Goal: Entertainment & Leisure: Browse casually

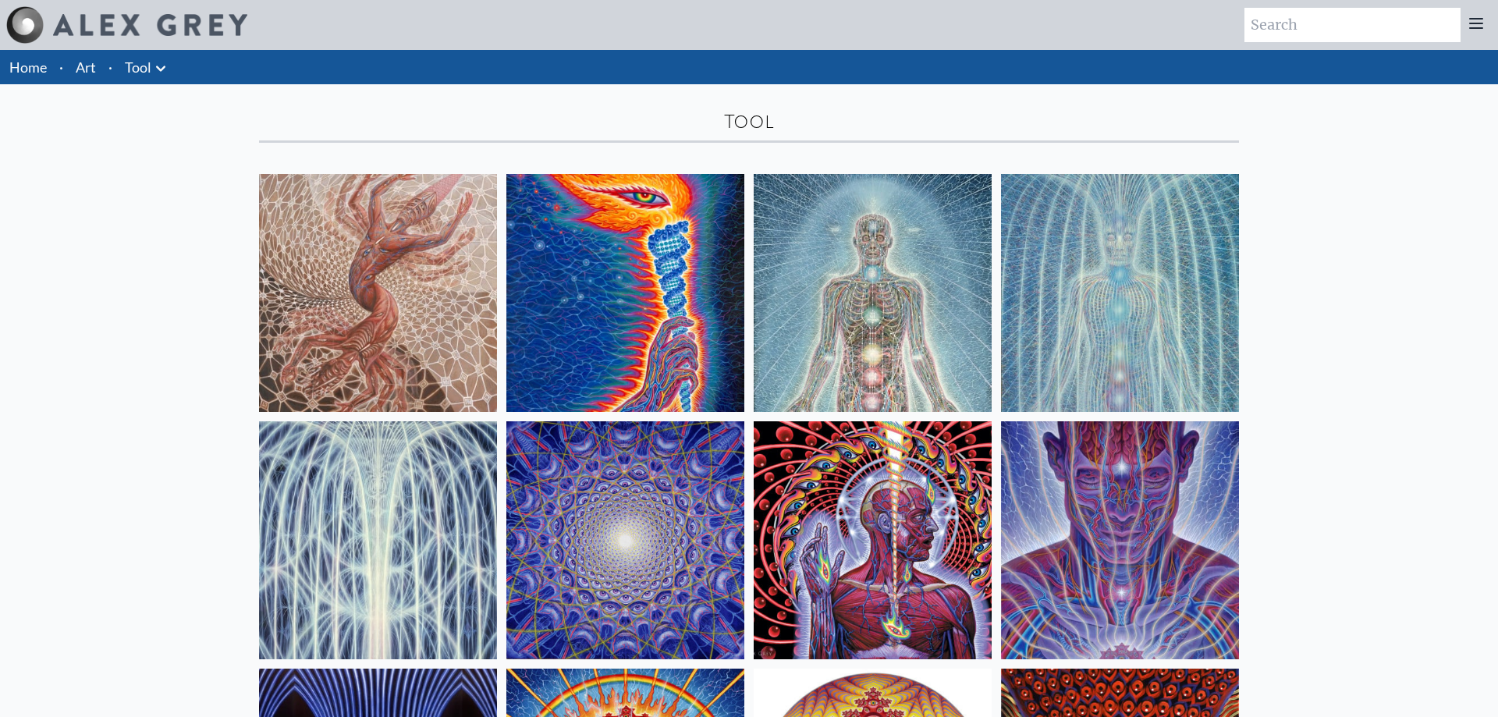
click at [101, 76] on li "Art" at bounding box center [85, 67] width 33 height 34
click at [95, 70] on link "Art" at bounding box center [86, 67] width 20 height 22
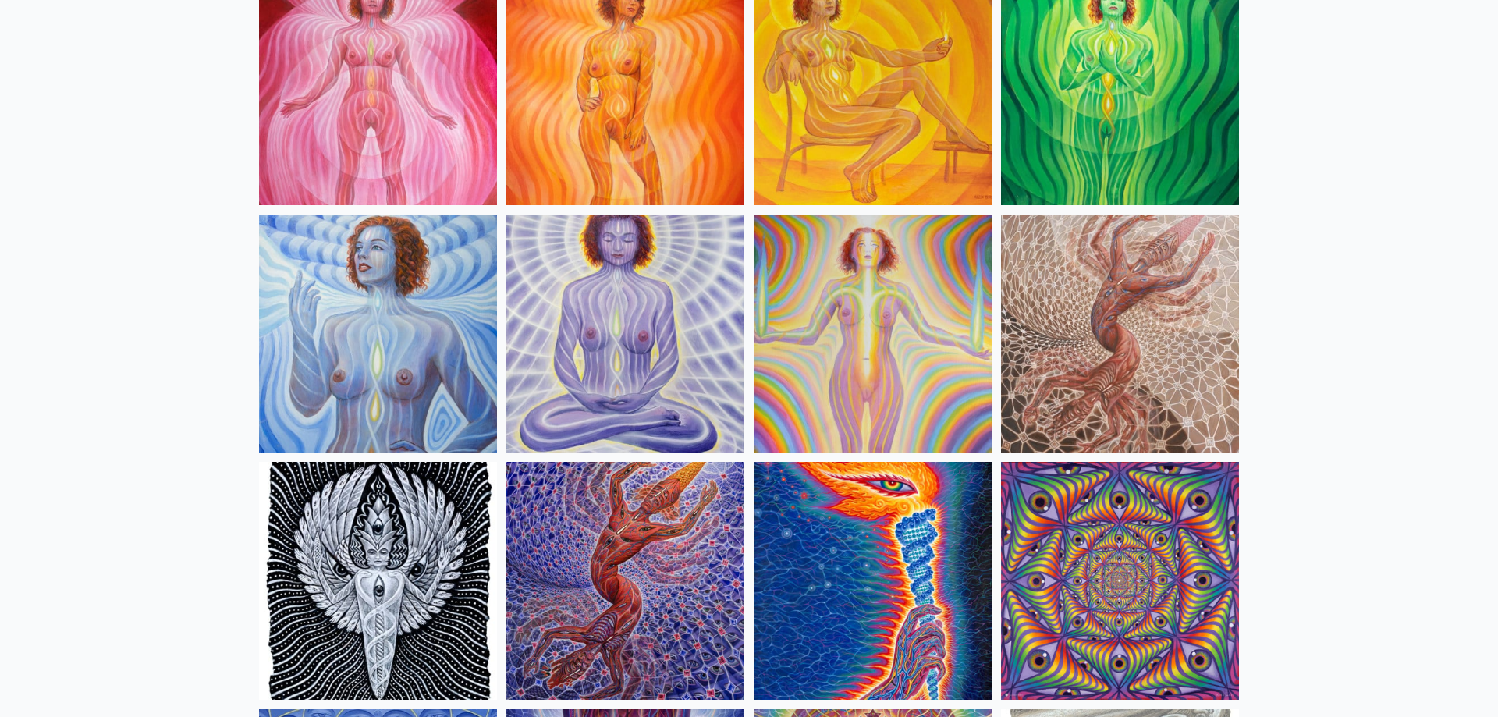
scroll to position [1353, 0]
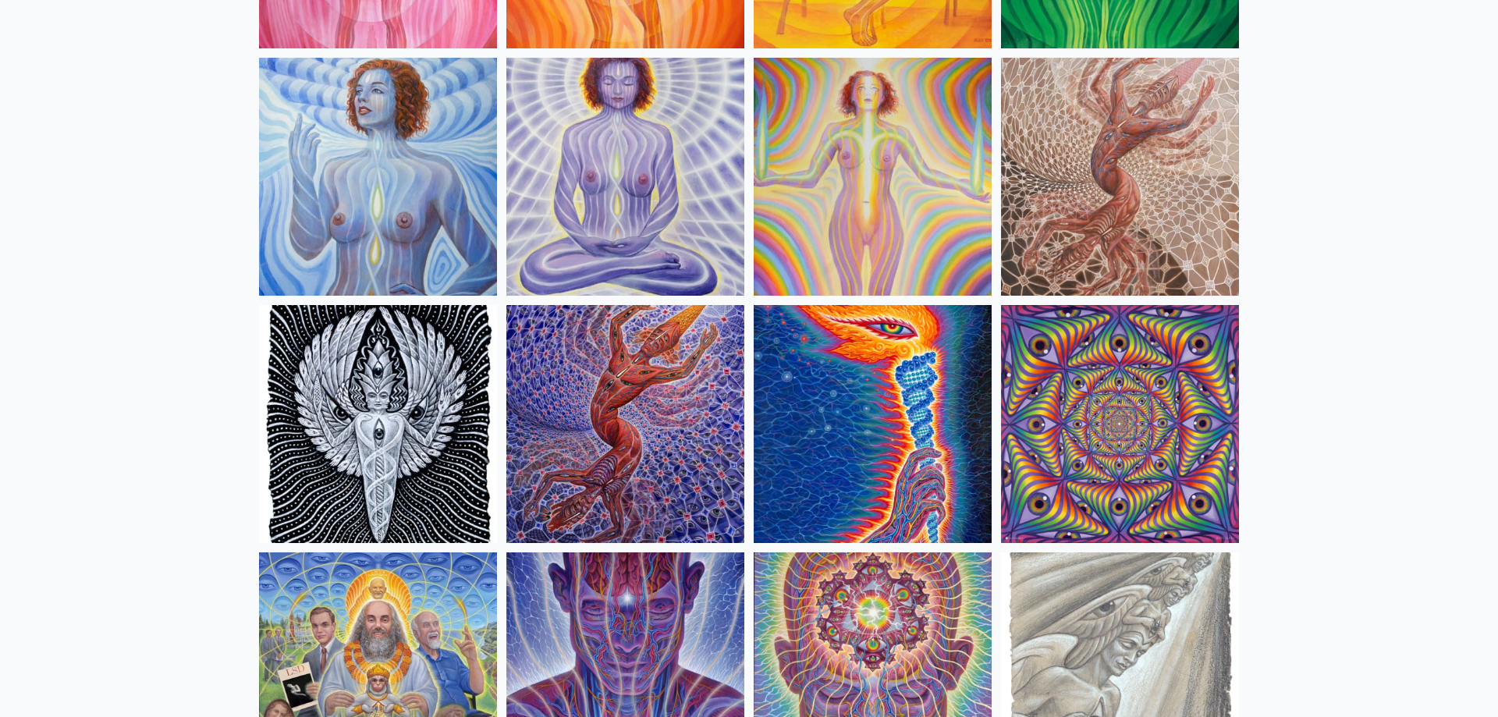
click at [630, 396] on img at bounding box center [625, 424] width 238 height 238
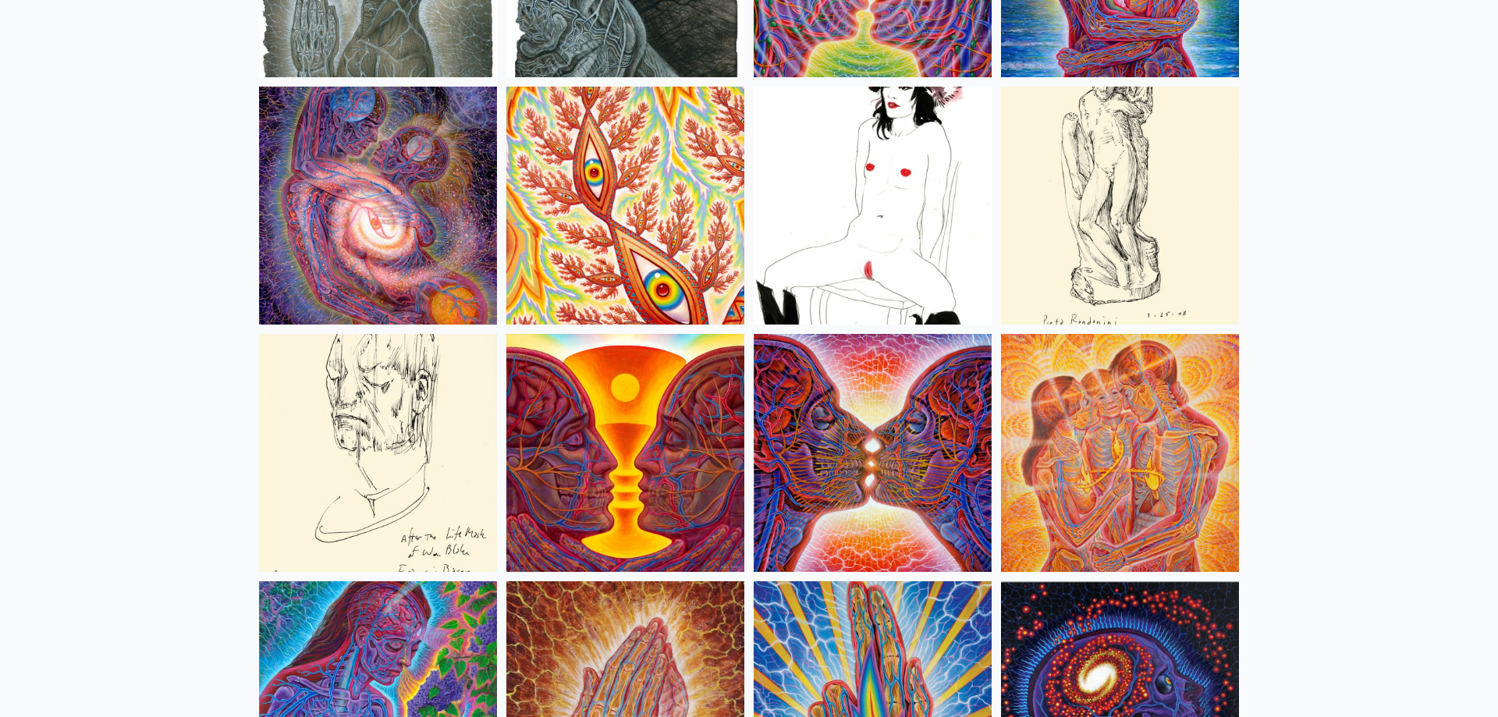
scroll to position [5253, 0]
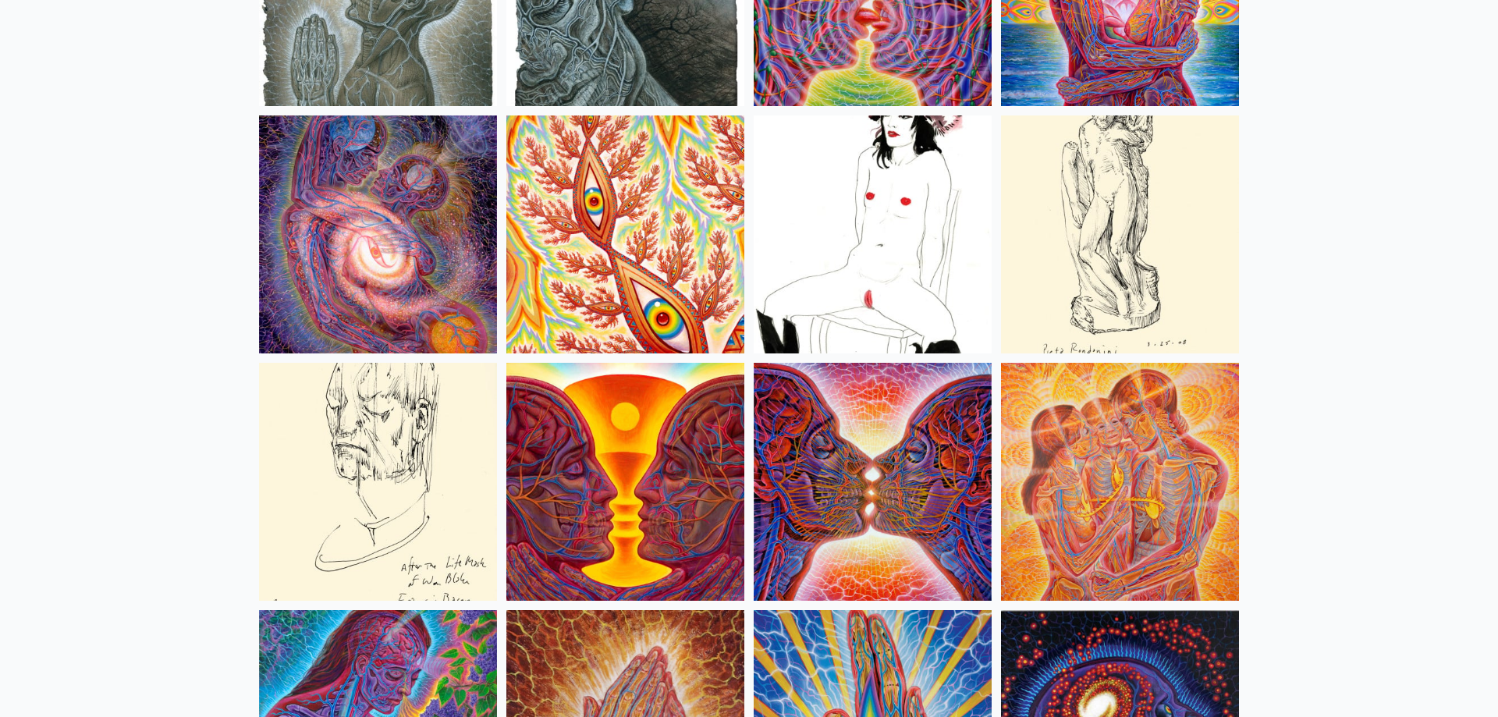
click at [952, 275] on img at bounding box center [873, 234] width 238 height 238
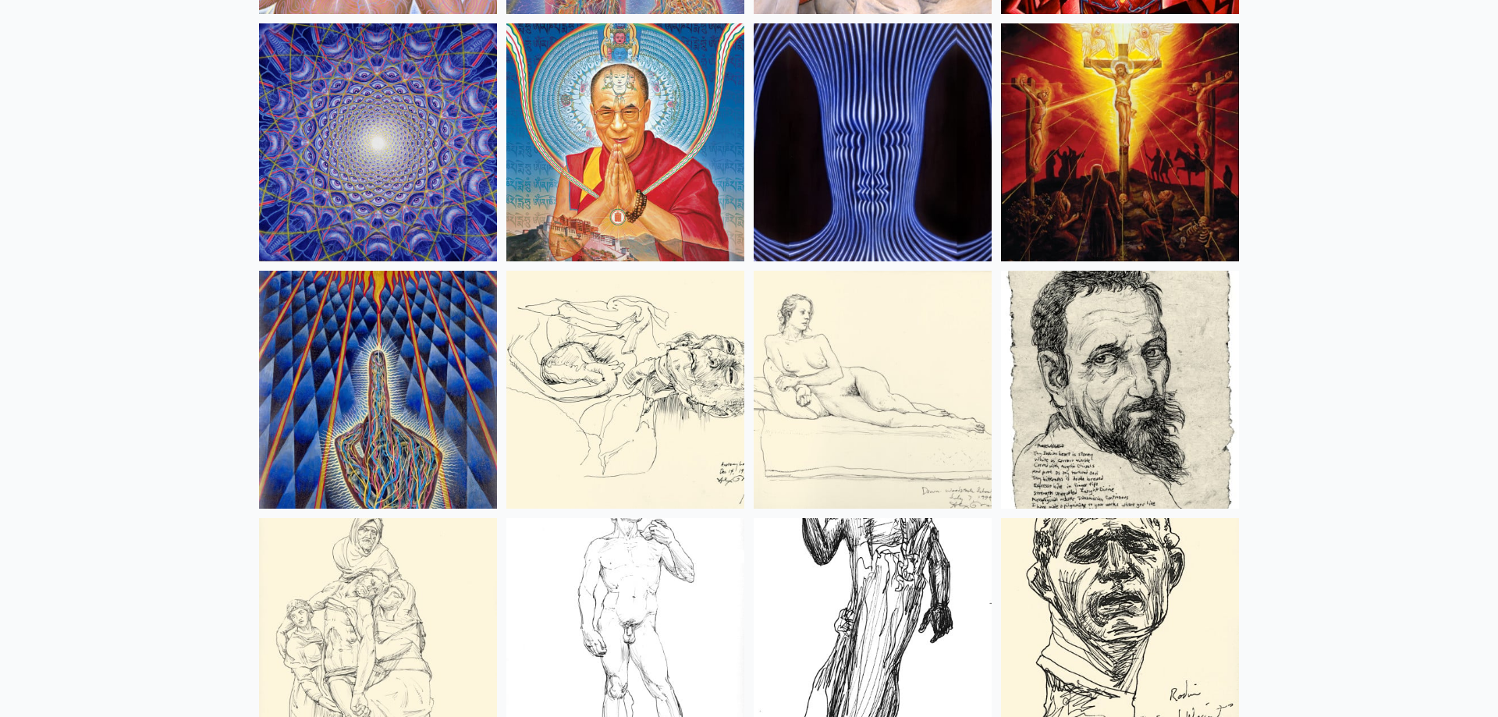
scroll to position [13611, 0]
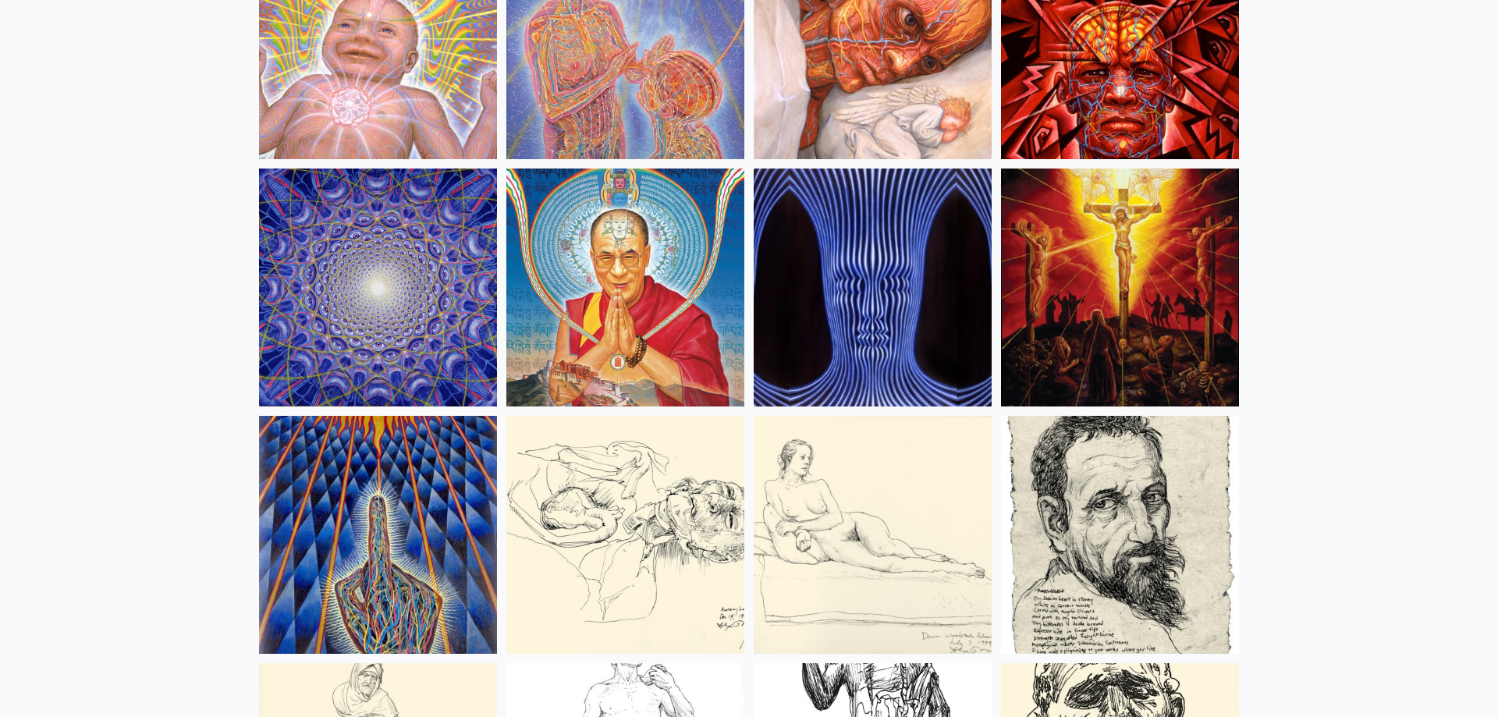
click at [1171, 255] on img at bounding box center [1120, 288] width 238 height 238
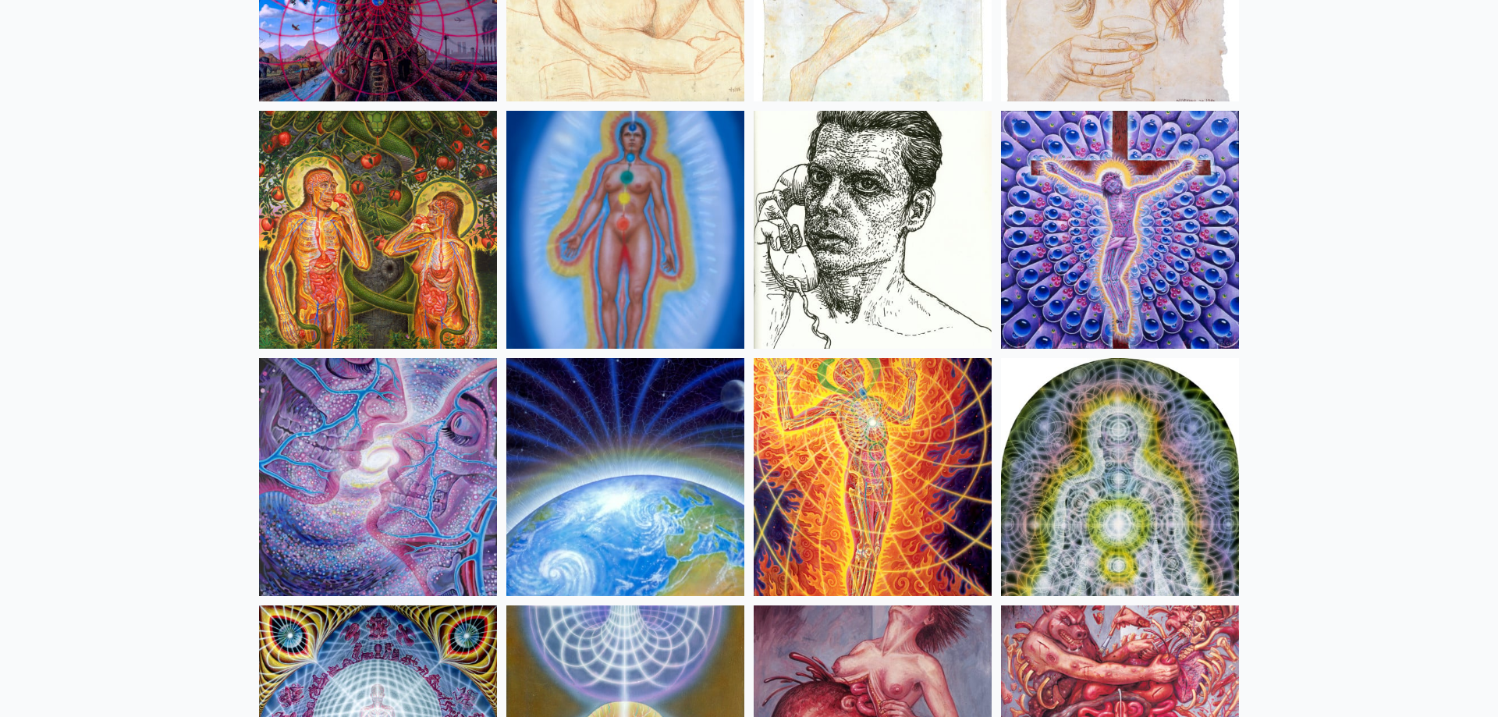
scroll to position [15442, 0]
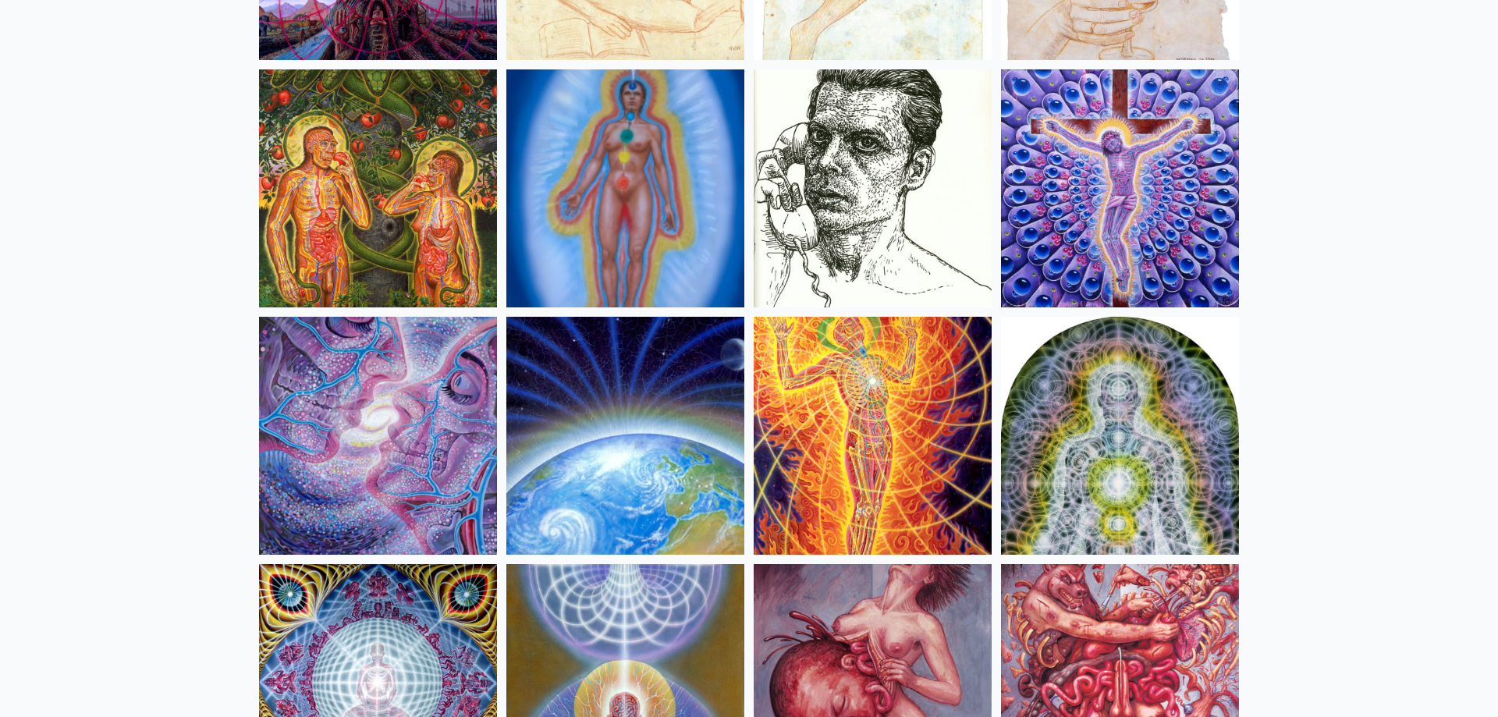
click at [676, 414] on img at bounding box center [625, 436] width 238 height 238
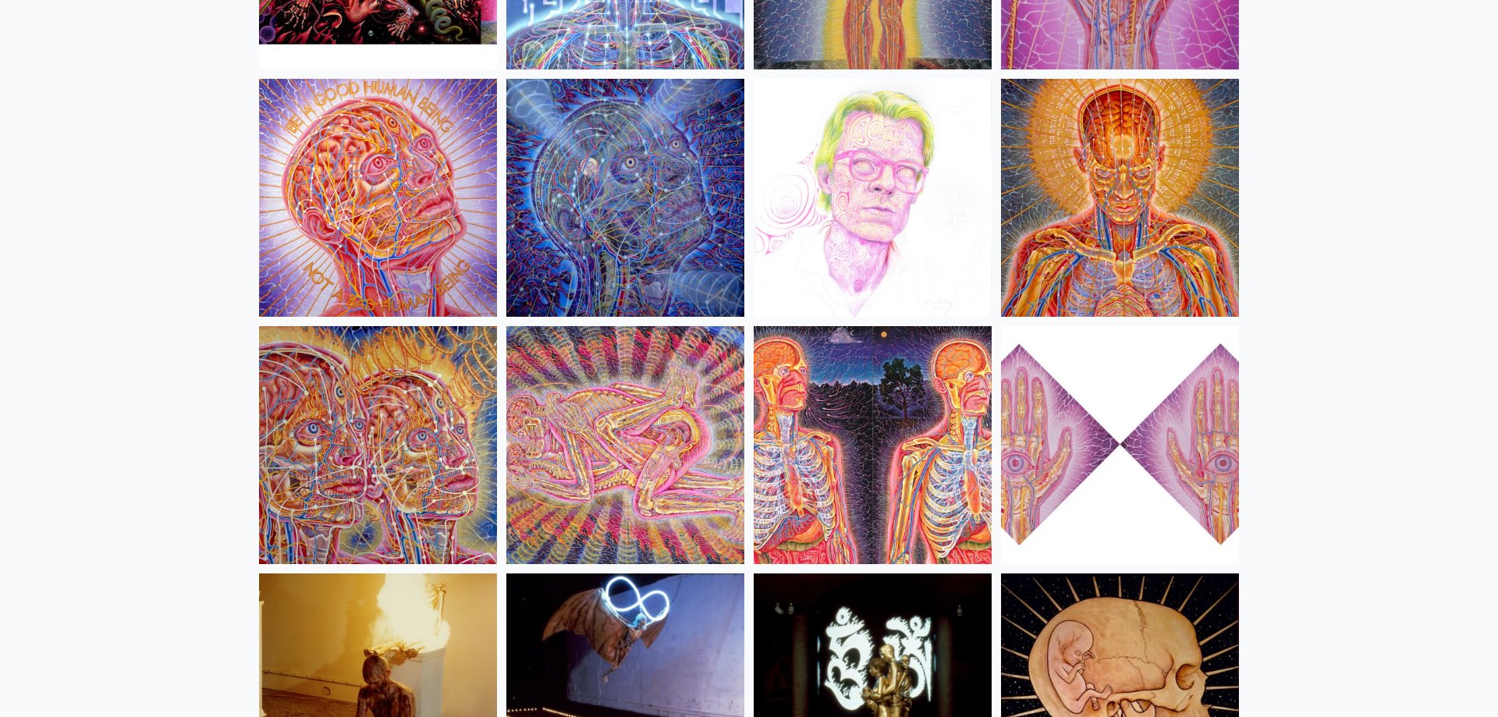
scroll to position [17193, 0]
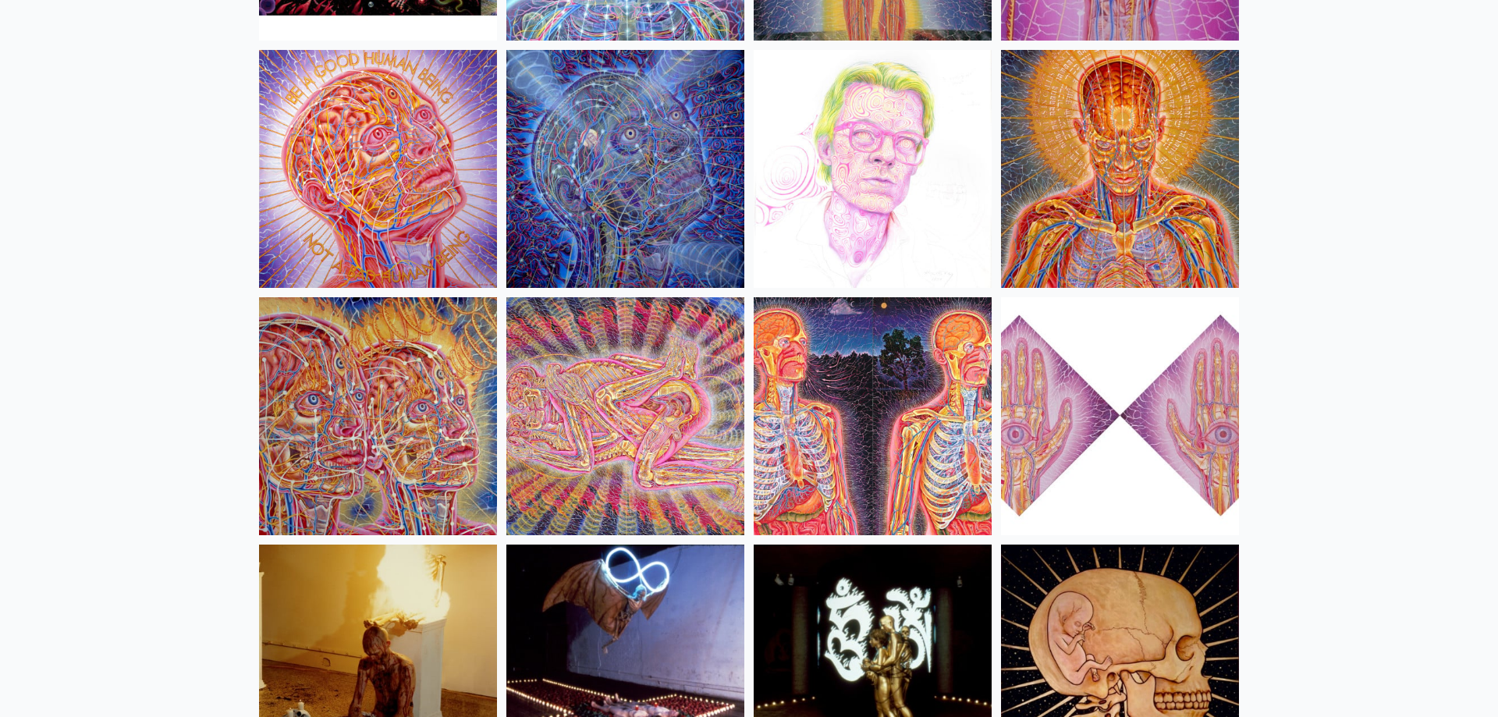
click at [602, 353] on img at bounding box center [625, 416] width 238 height 238
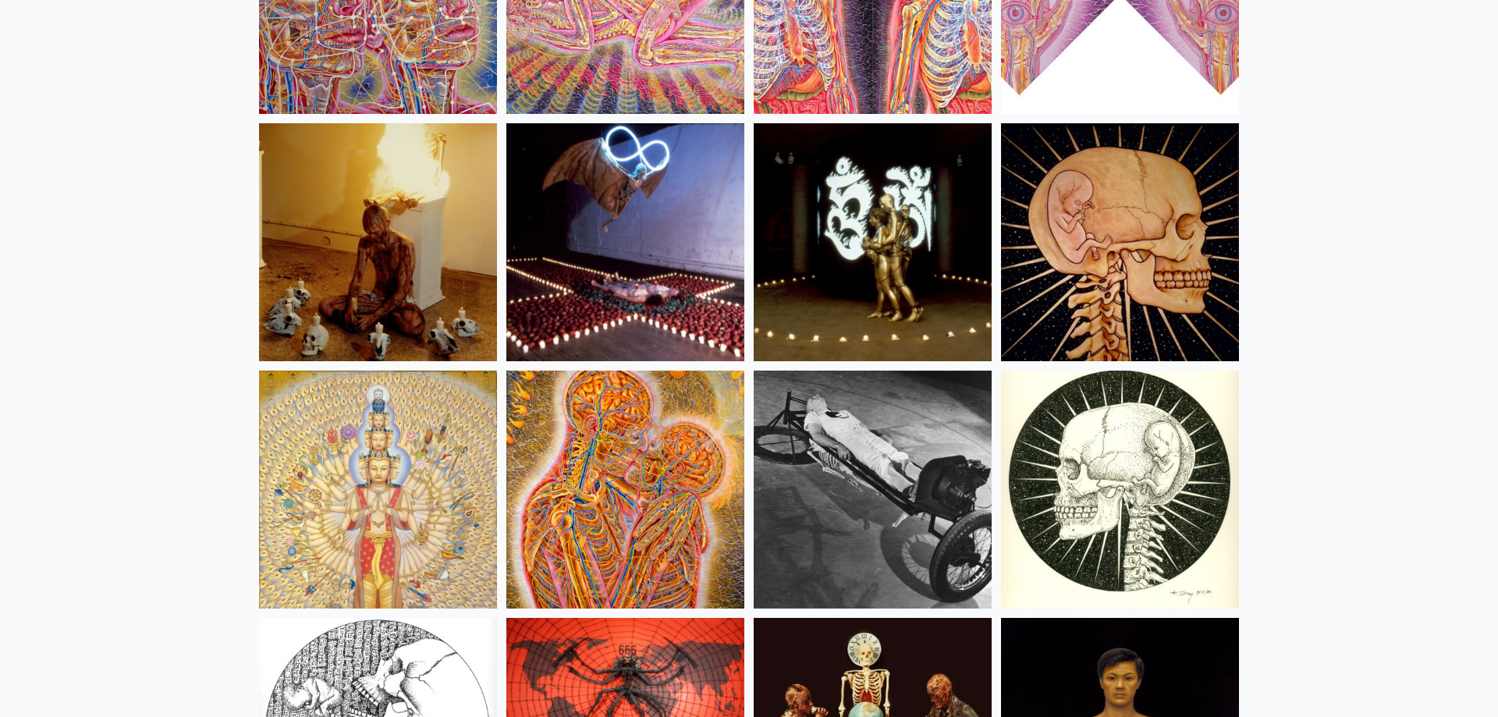
scroll to position [17750, 0]
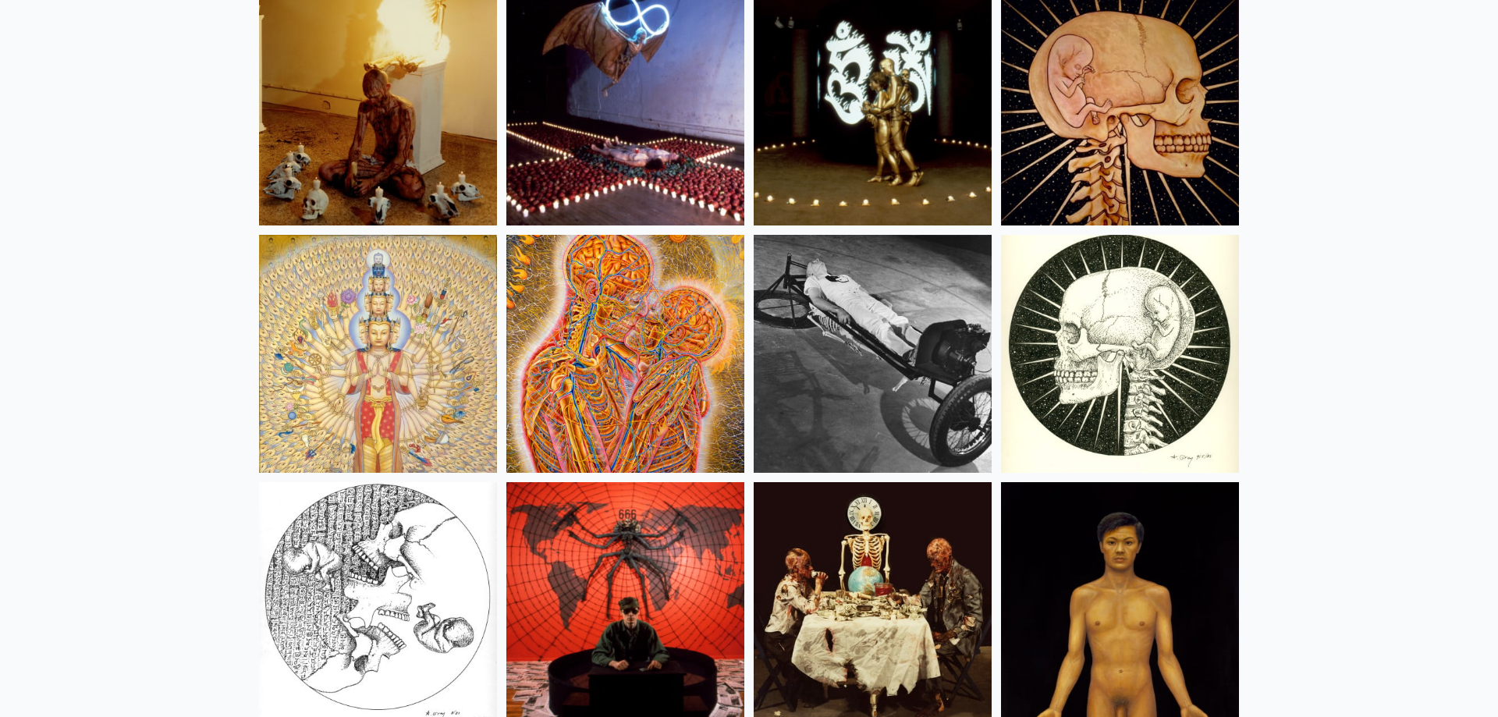
click at [375, 322] on img at bounding box center [378, 354] width 238 height 238
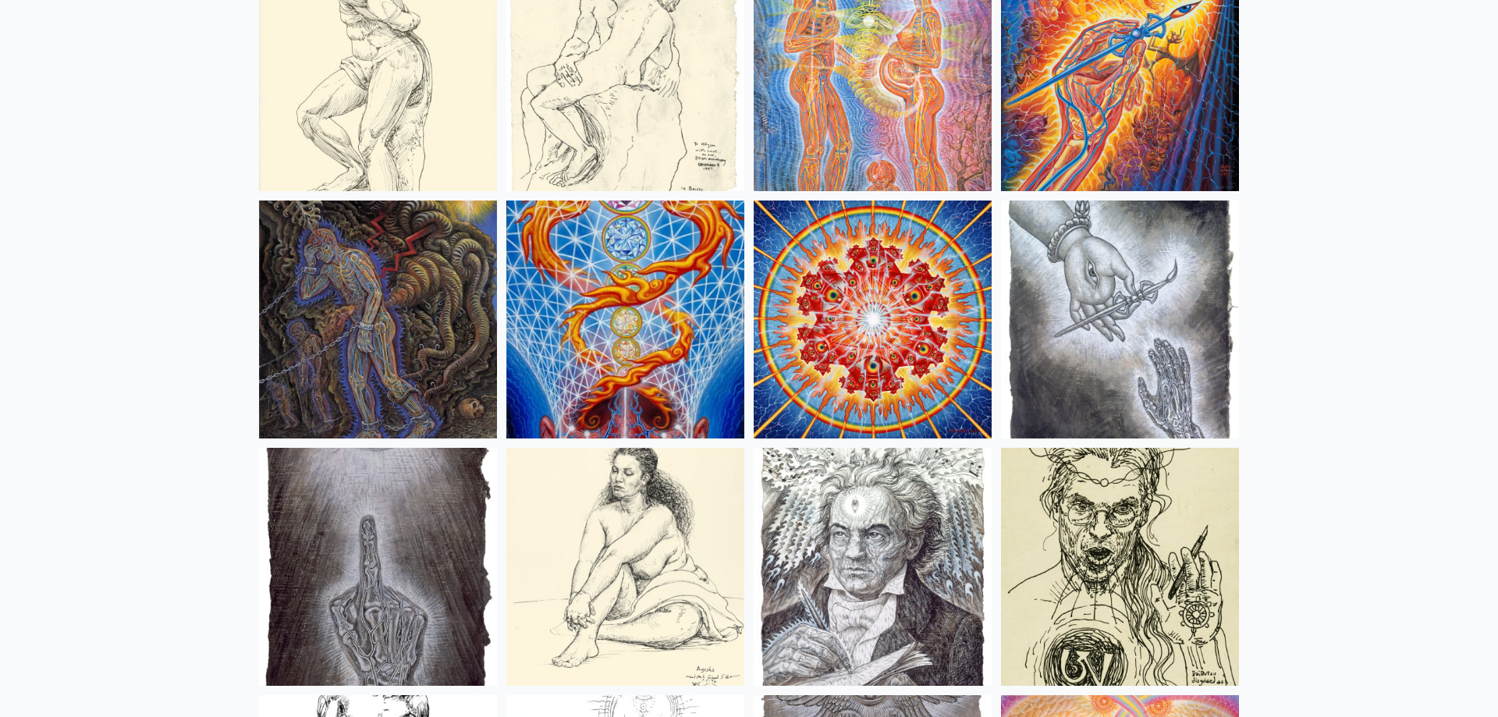
scroll to position [12013, 0]
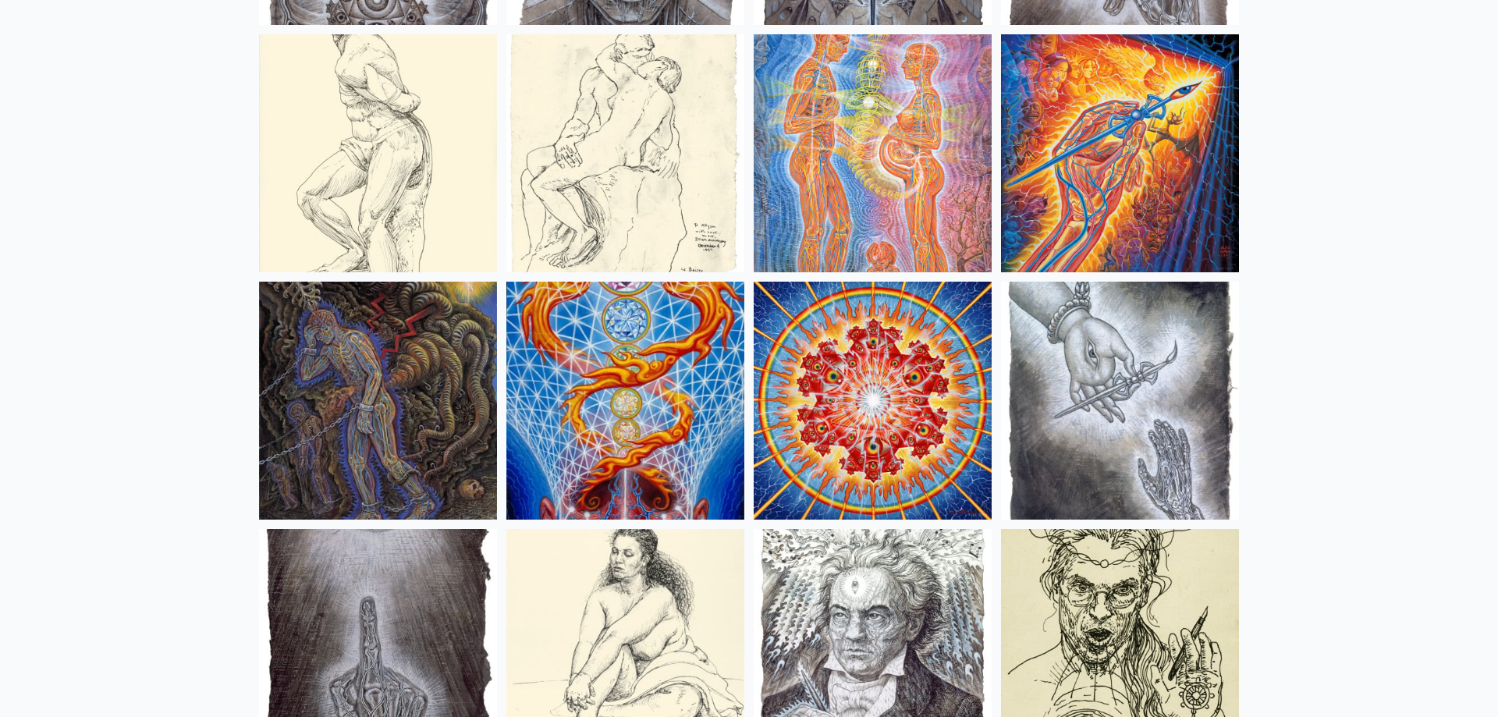
click at [403, 368] on img at bounding box center [378, 401] width 238 height 238
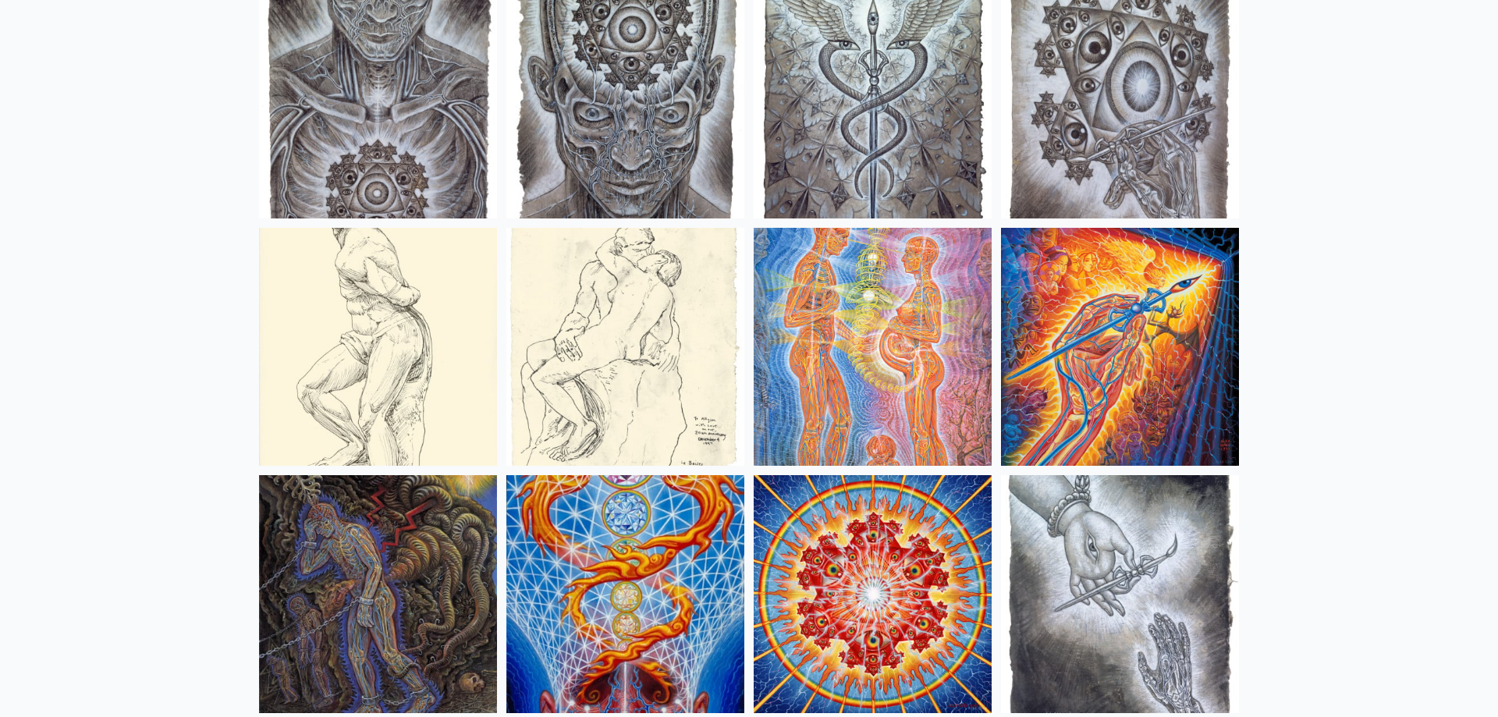
scroll to position [11775, 0]
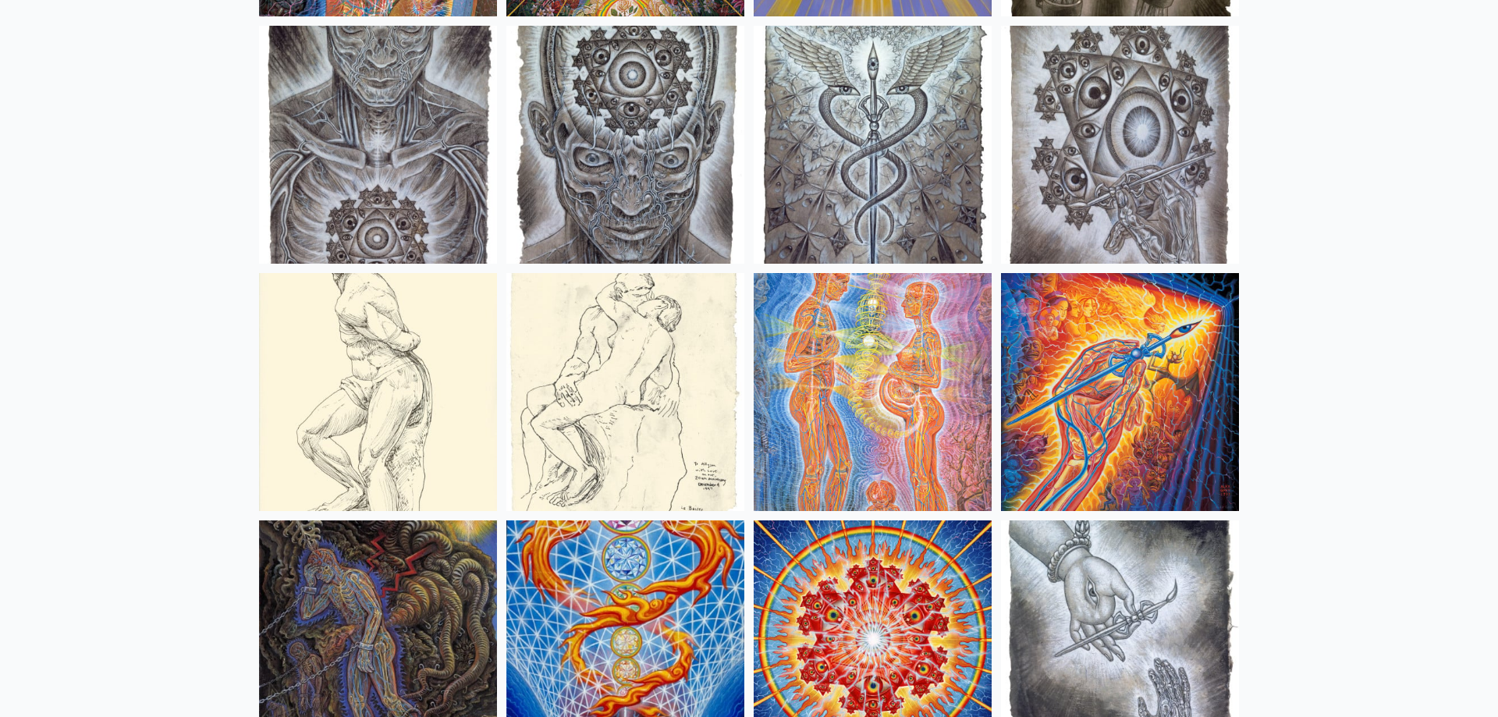
click at [1169, 352] on img at bounding box center [1120, 392] width 238 height 238
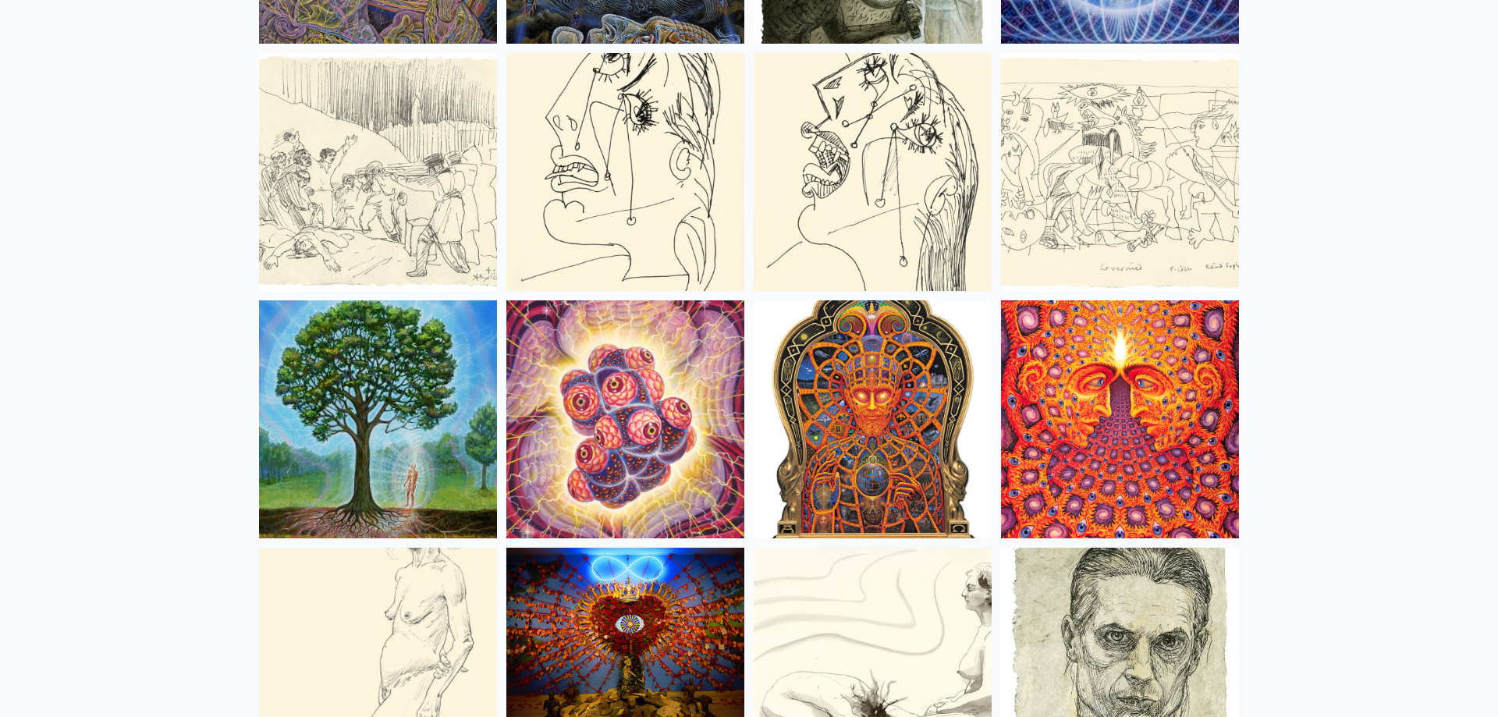
scroll to position [10262, 0]
click at [343, 425] on img at bounding box center [378, 420] width 238 height 238
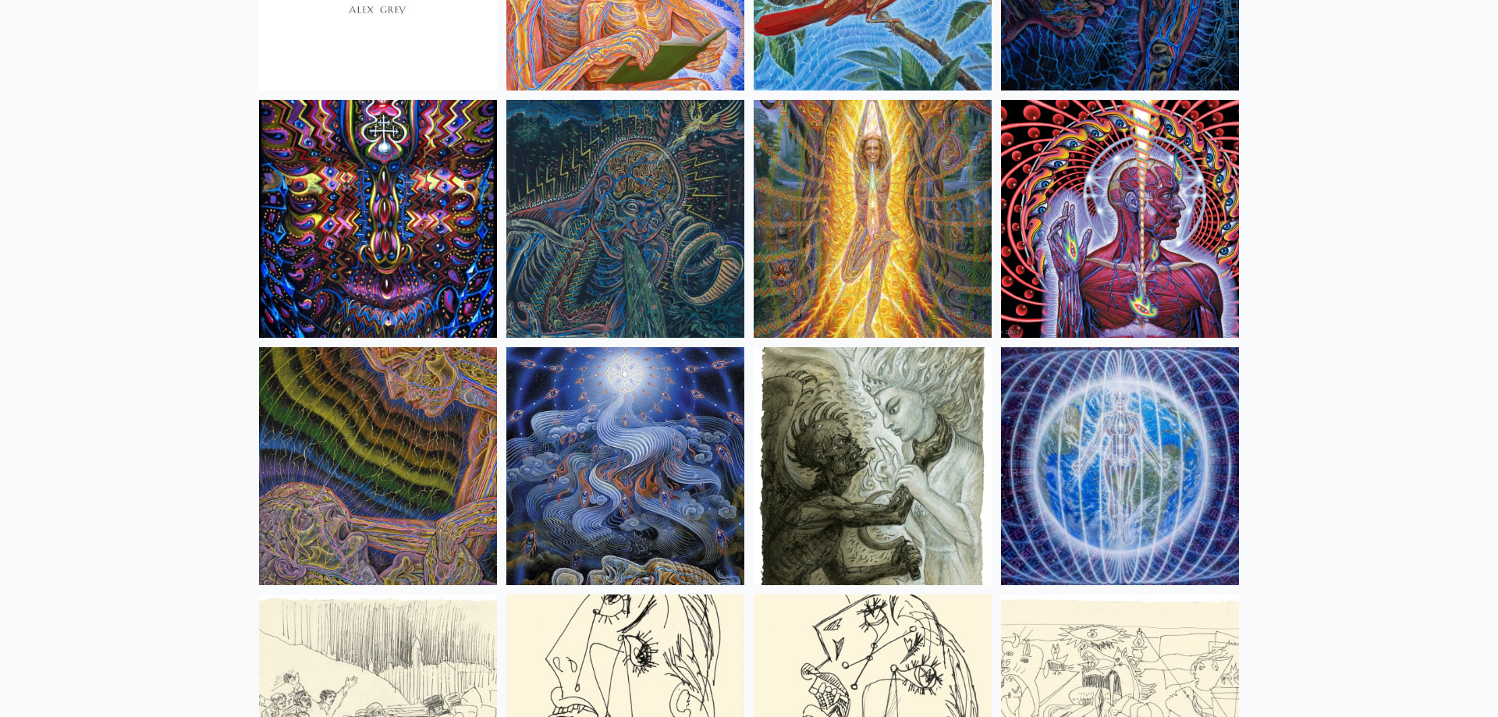
scroll to position [9705, 0]
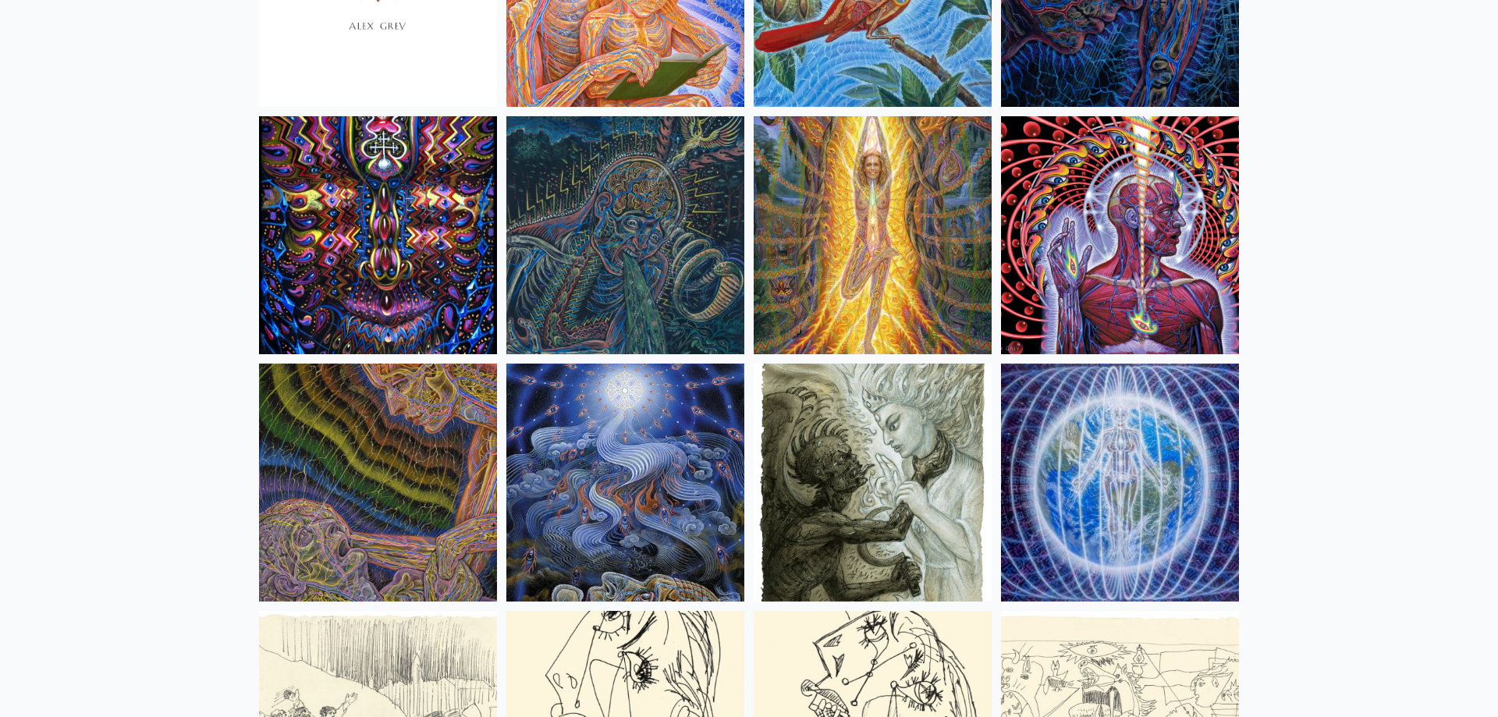
click at [1111, 443] on img at bounding box center [1120, 483] width 238 height 238
click at [712, 264] on img at bounding box center [625, 235] width 238 height 238
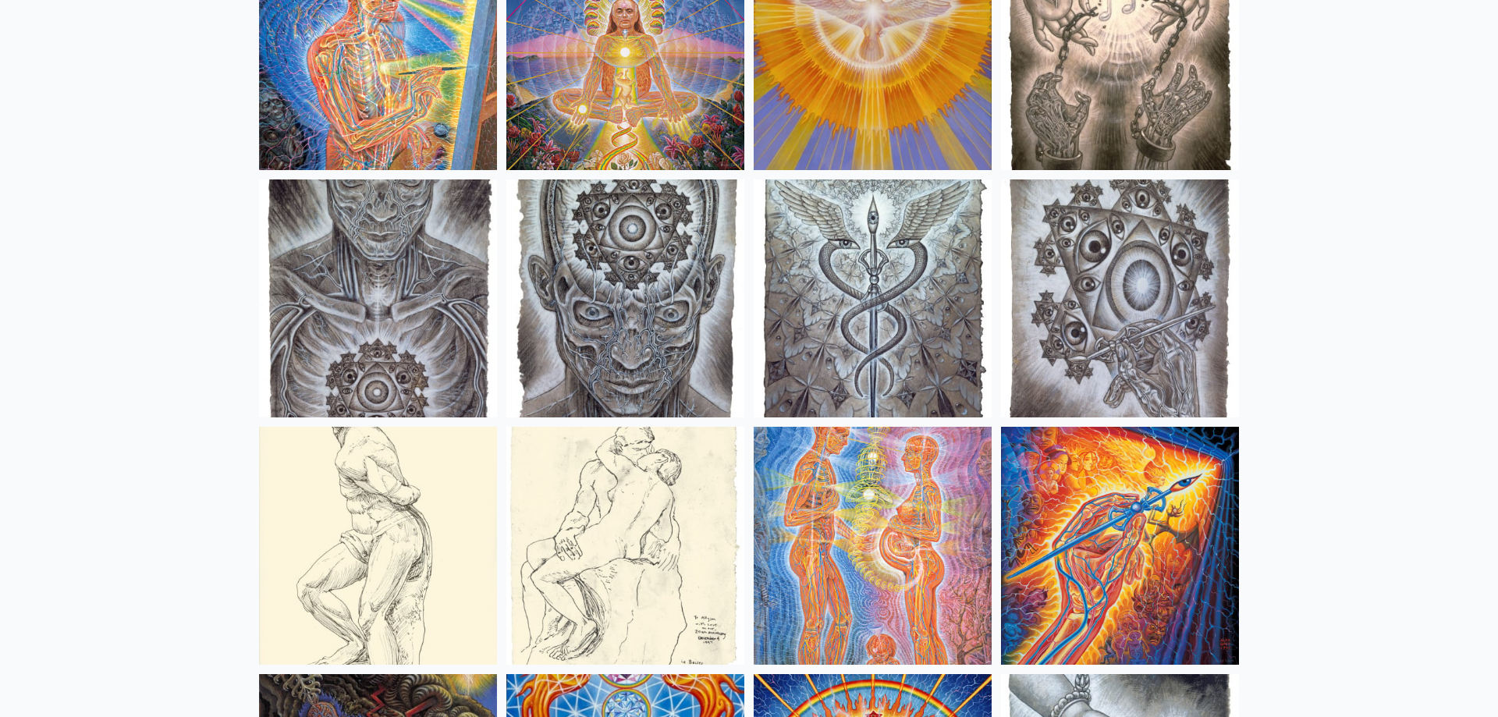
scroll to position [11701, 0]
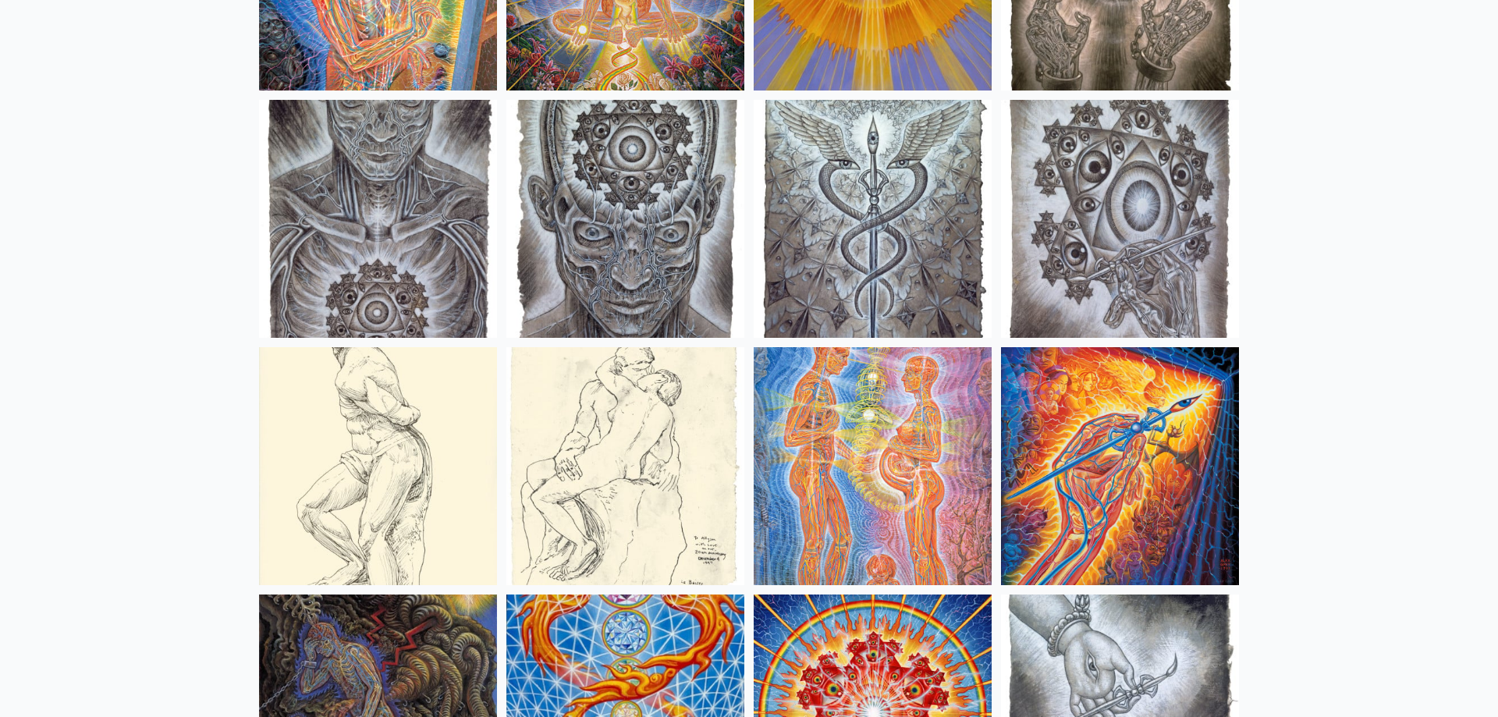
click at [903, 480] on img at bounding box center [873, 466] width 238 height 238
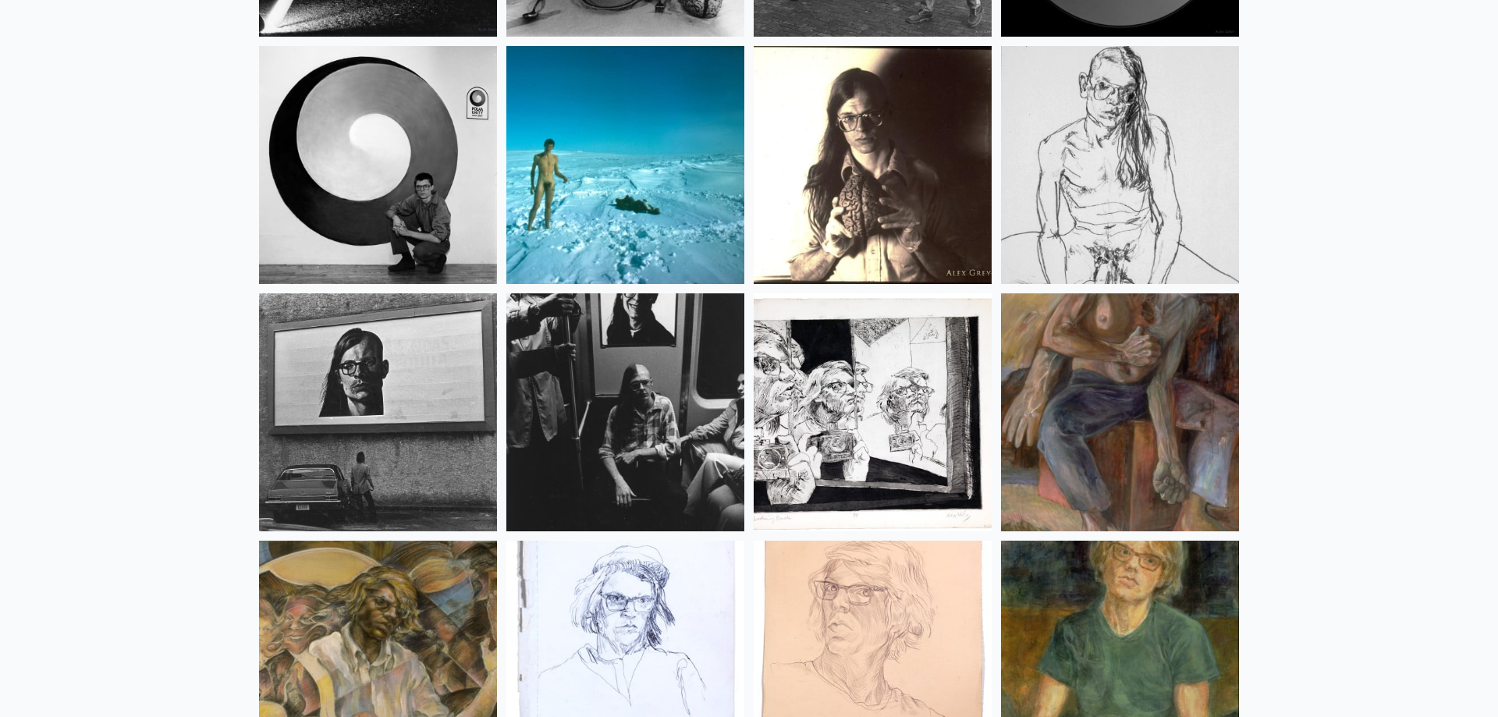
scroll to position [20217, 0]
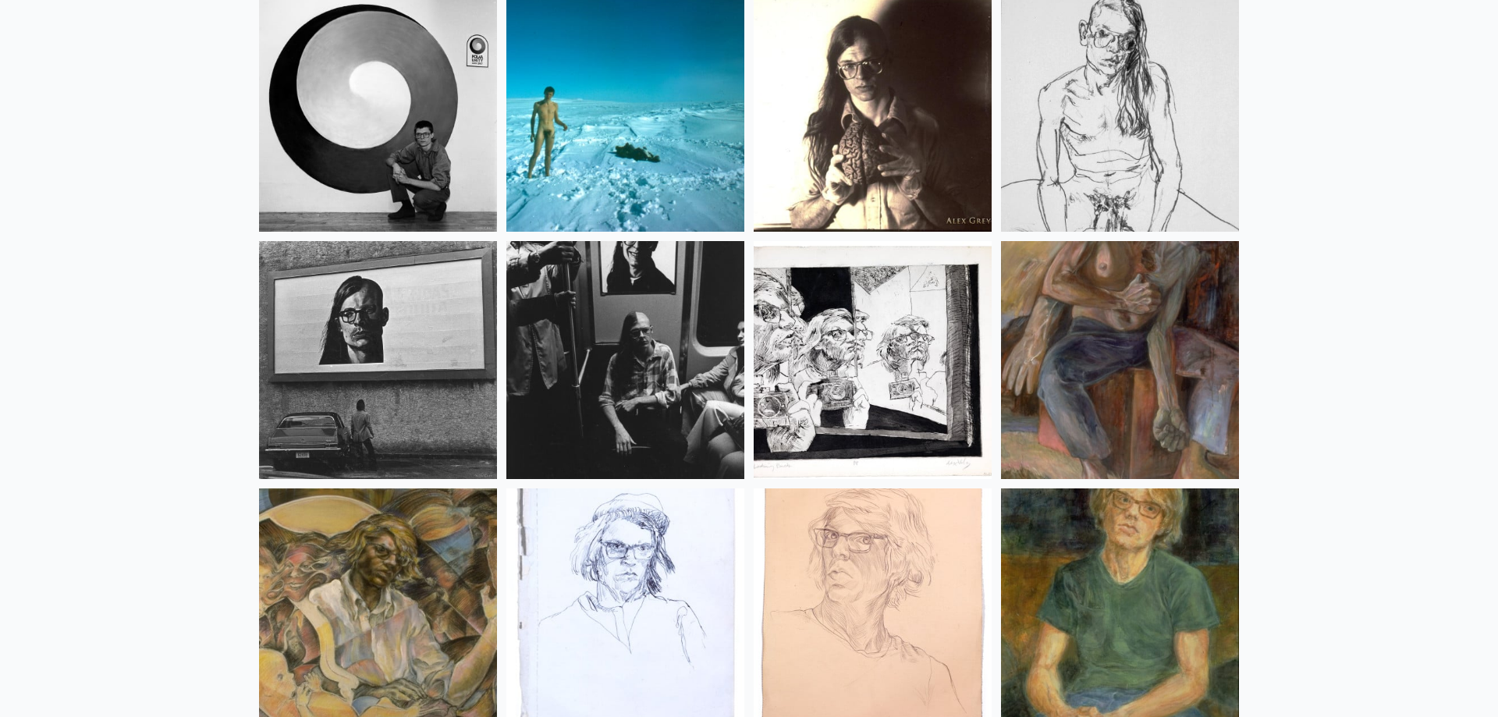
click at [647, 98] on img at bounding box center [625, 113] width 238 height 238
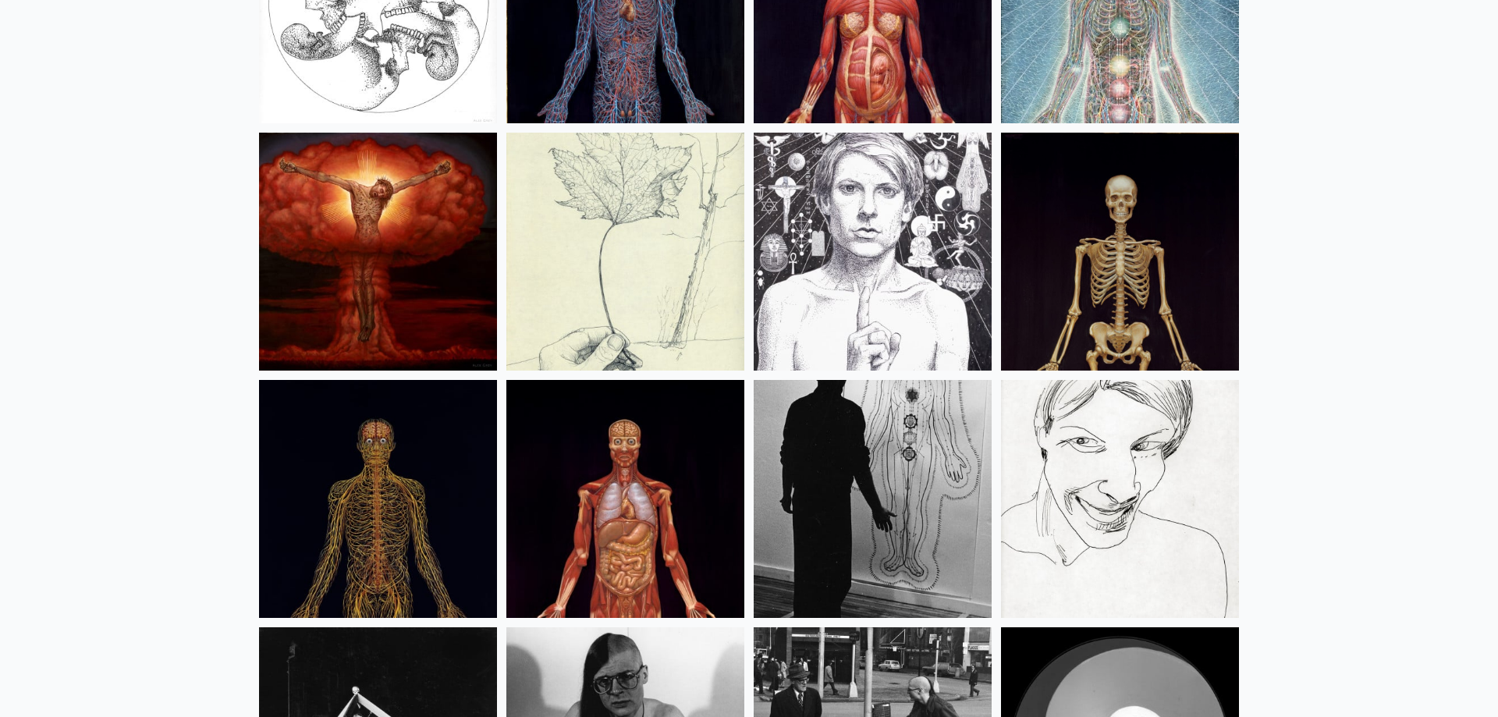
scroll to position [19575, 0]
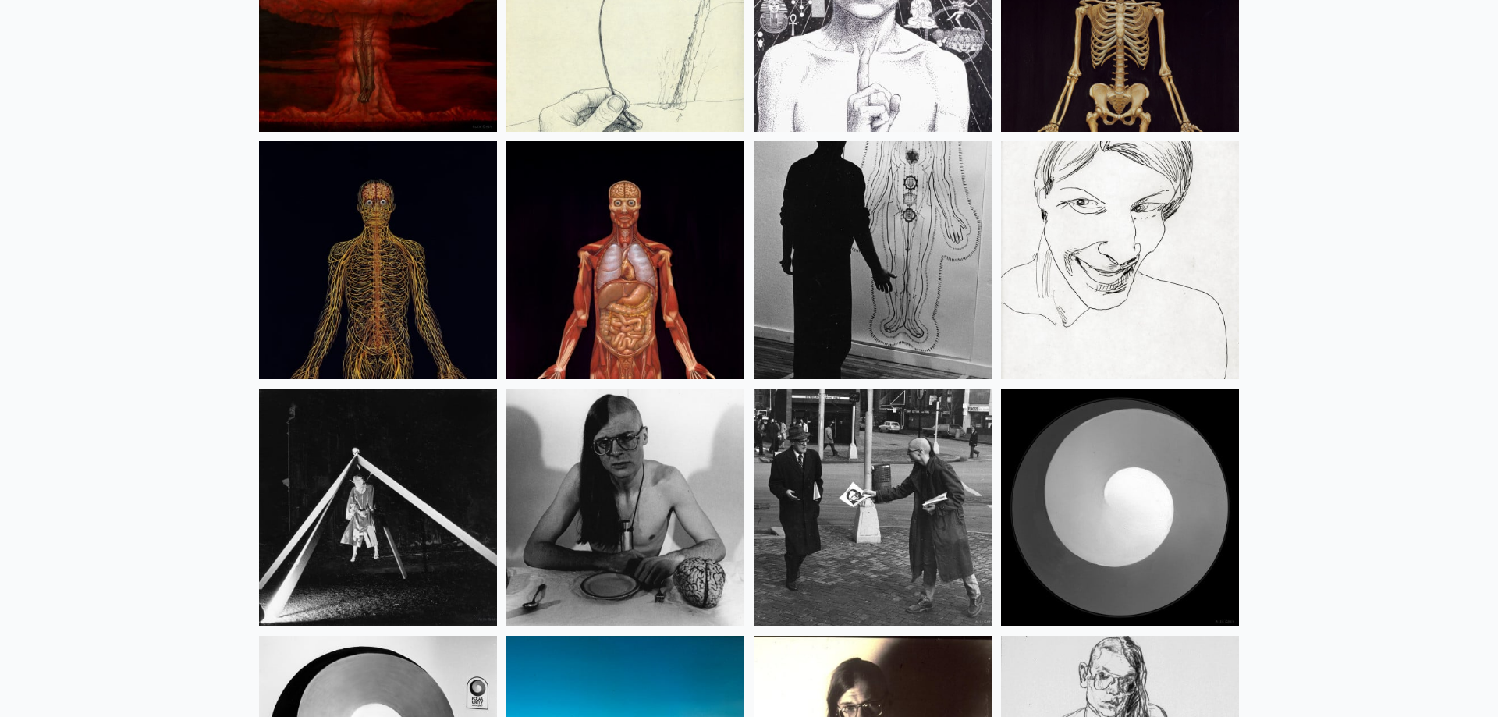
click at [640, 457] on img at bounding box center [625, 508] width 238 height 238
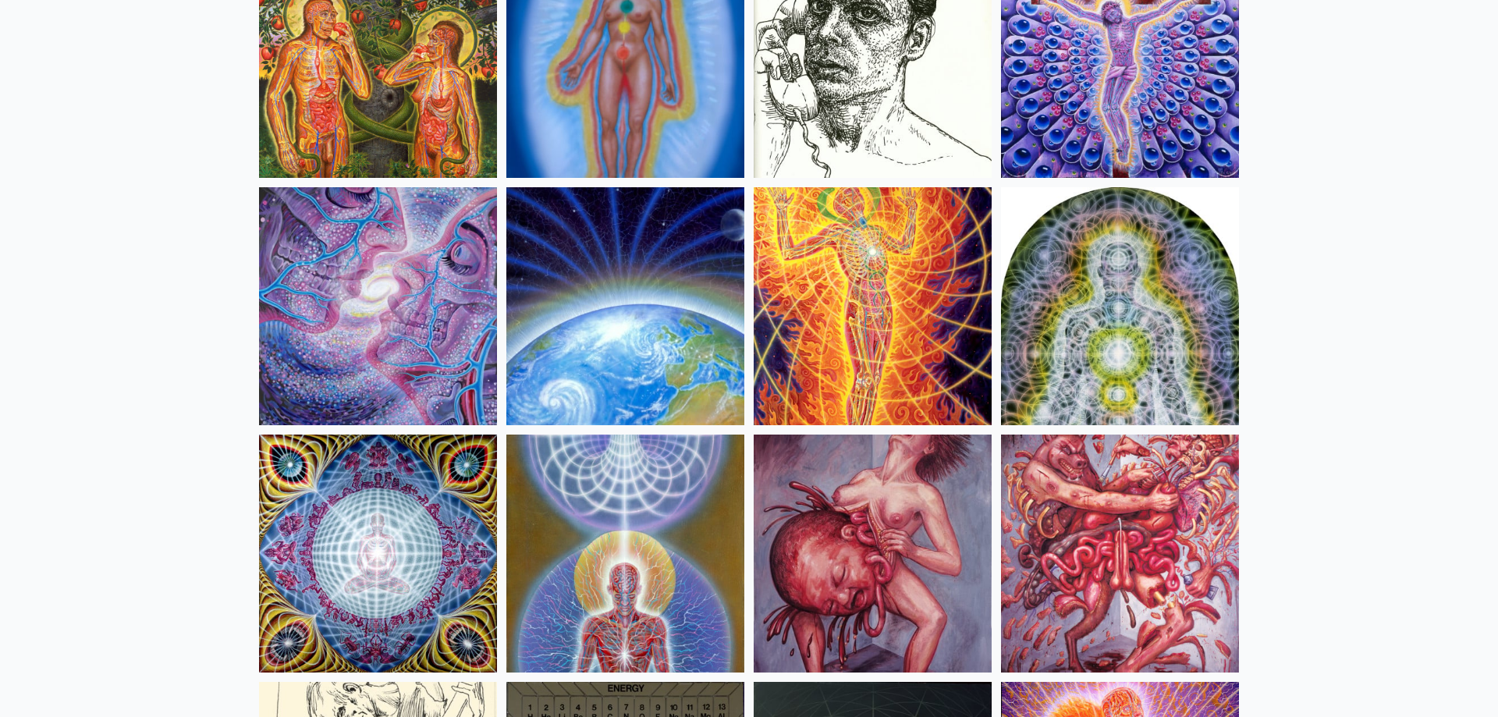
scroll to position [15595, 0]
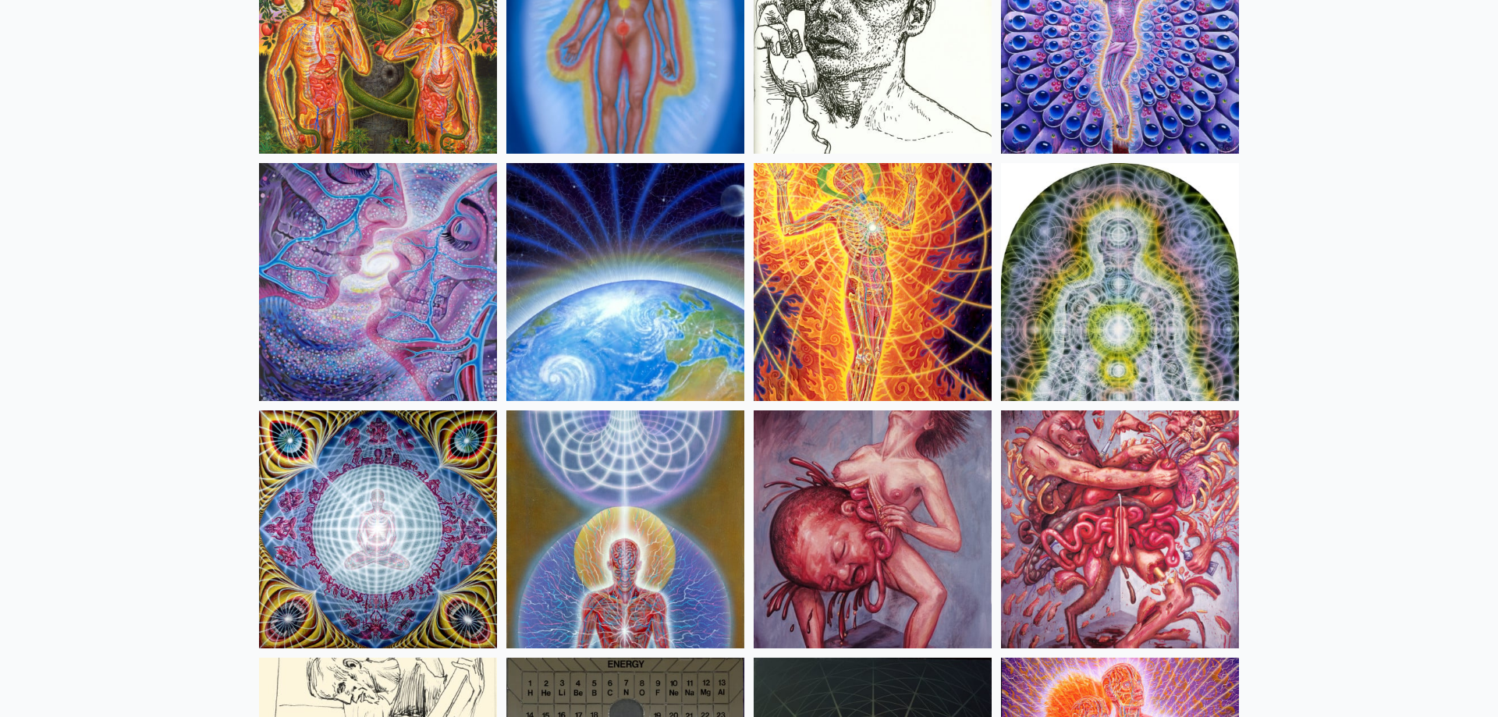
click at [1061, 475] on img at bounding box center [1120, 529] width 238 height 238
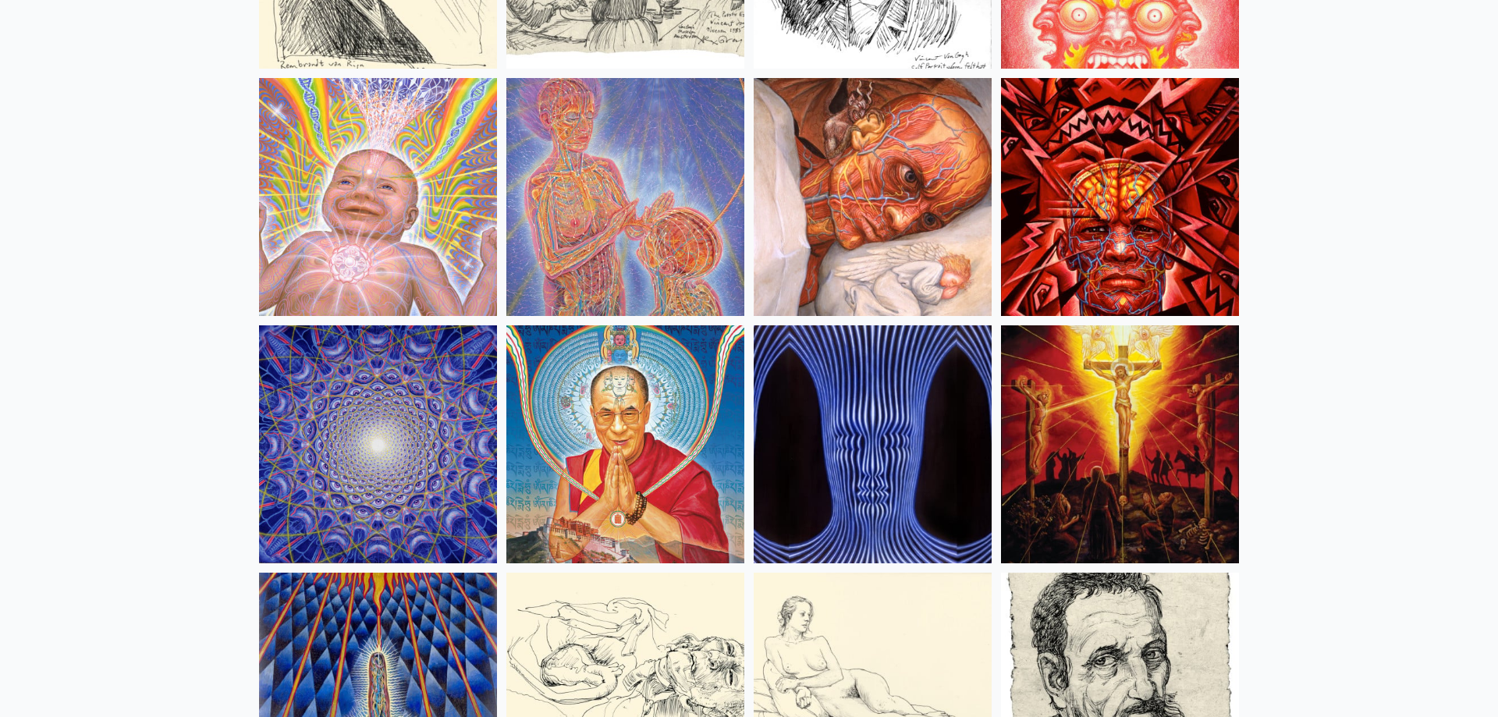
scroll to position [13446, 0]
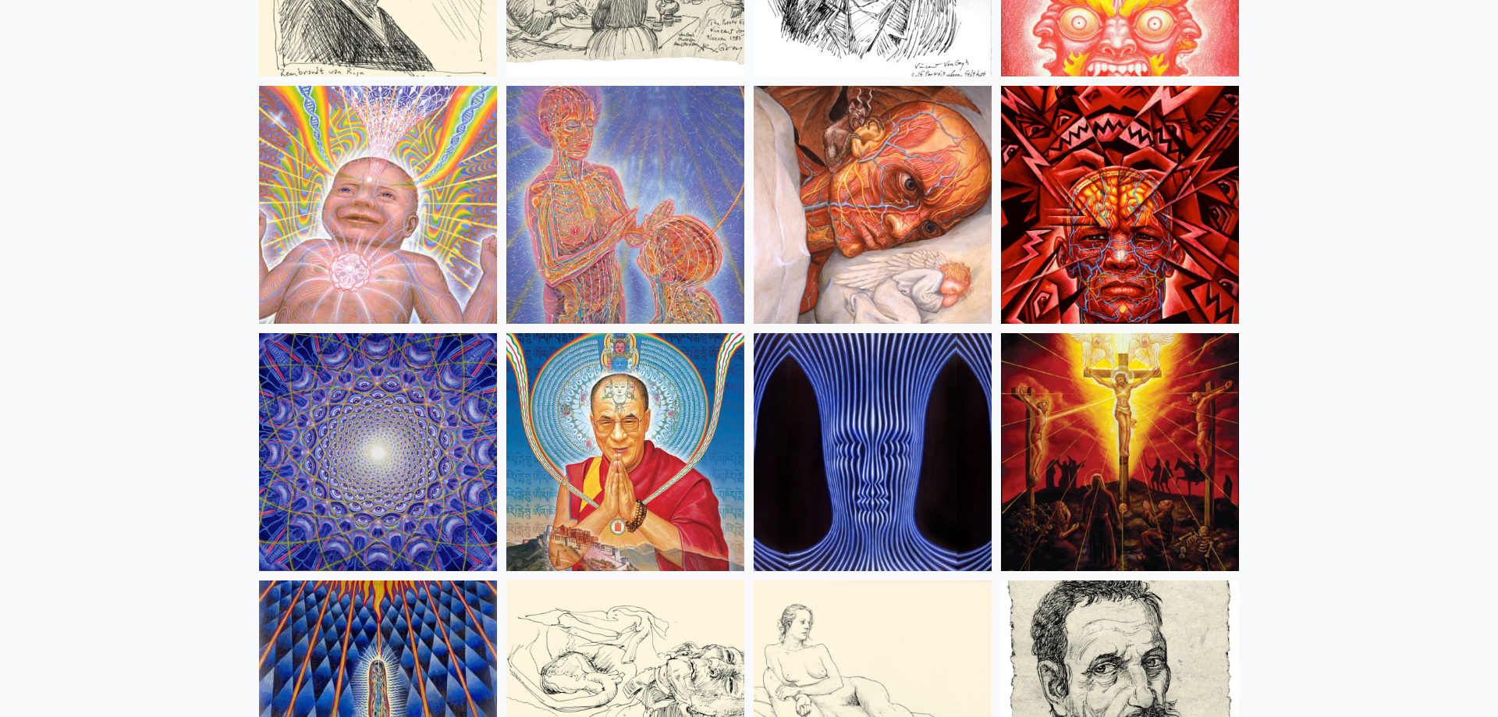
click at [1071, 387] on img at bounding box center [1120, 452] width 238 height 238
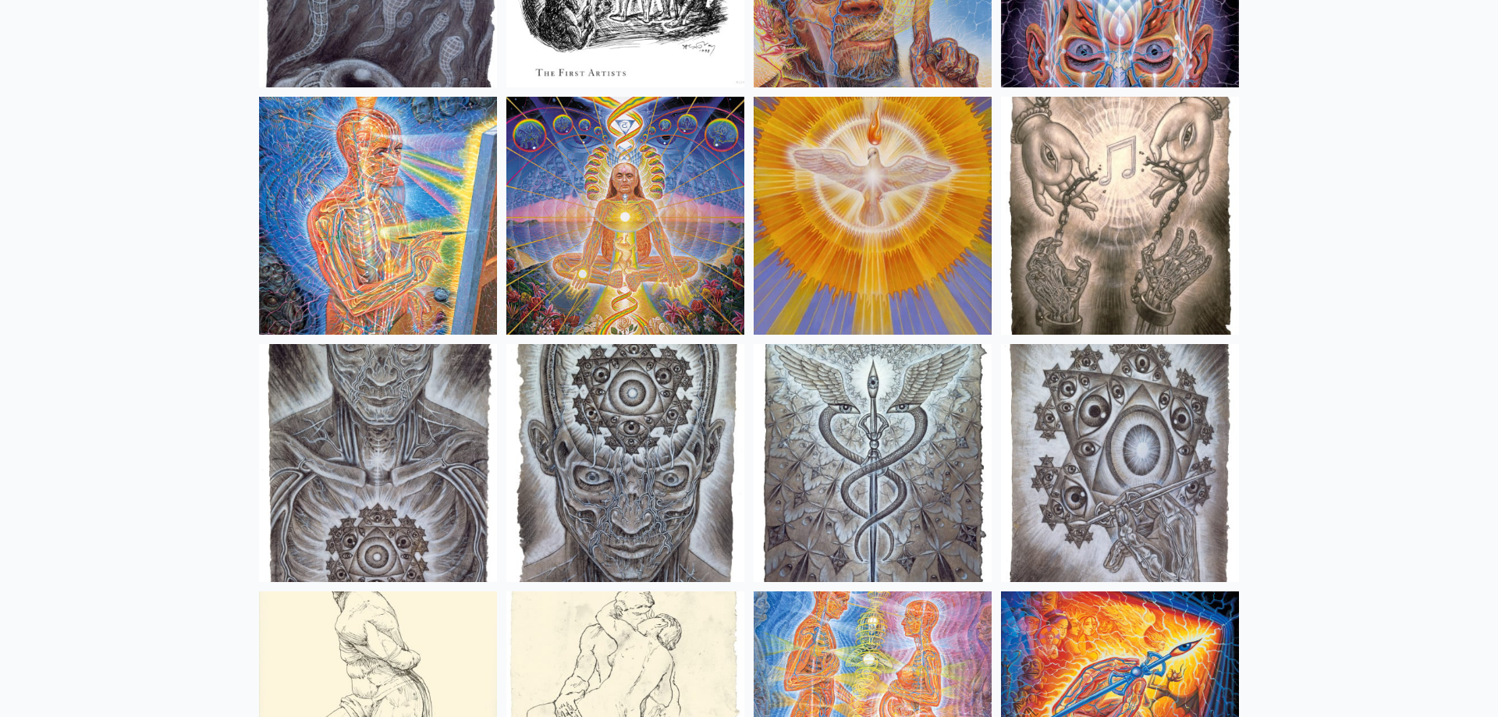
scroll to position [11138, 0]
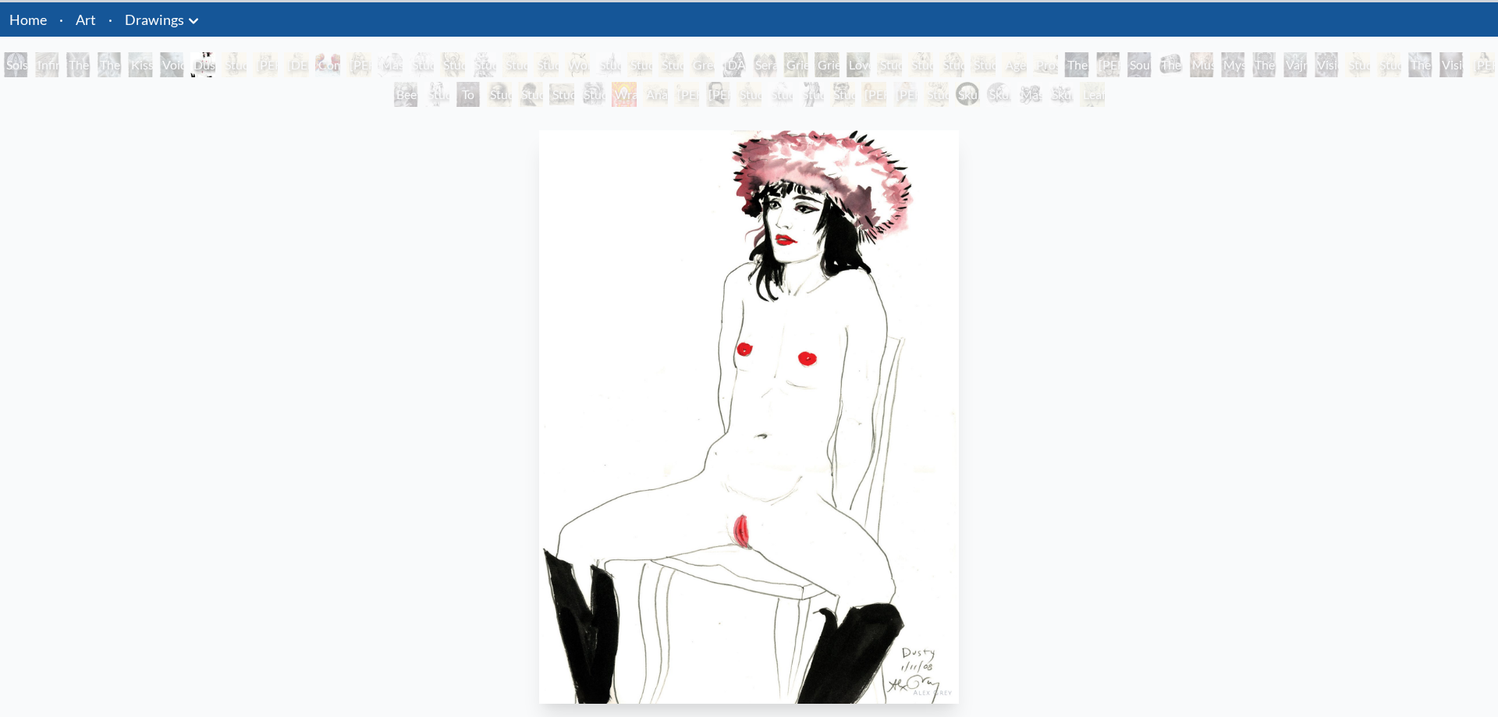
scroll to position [80, 0]
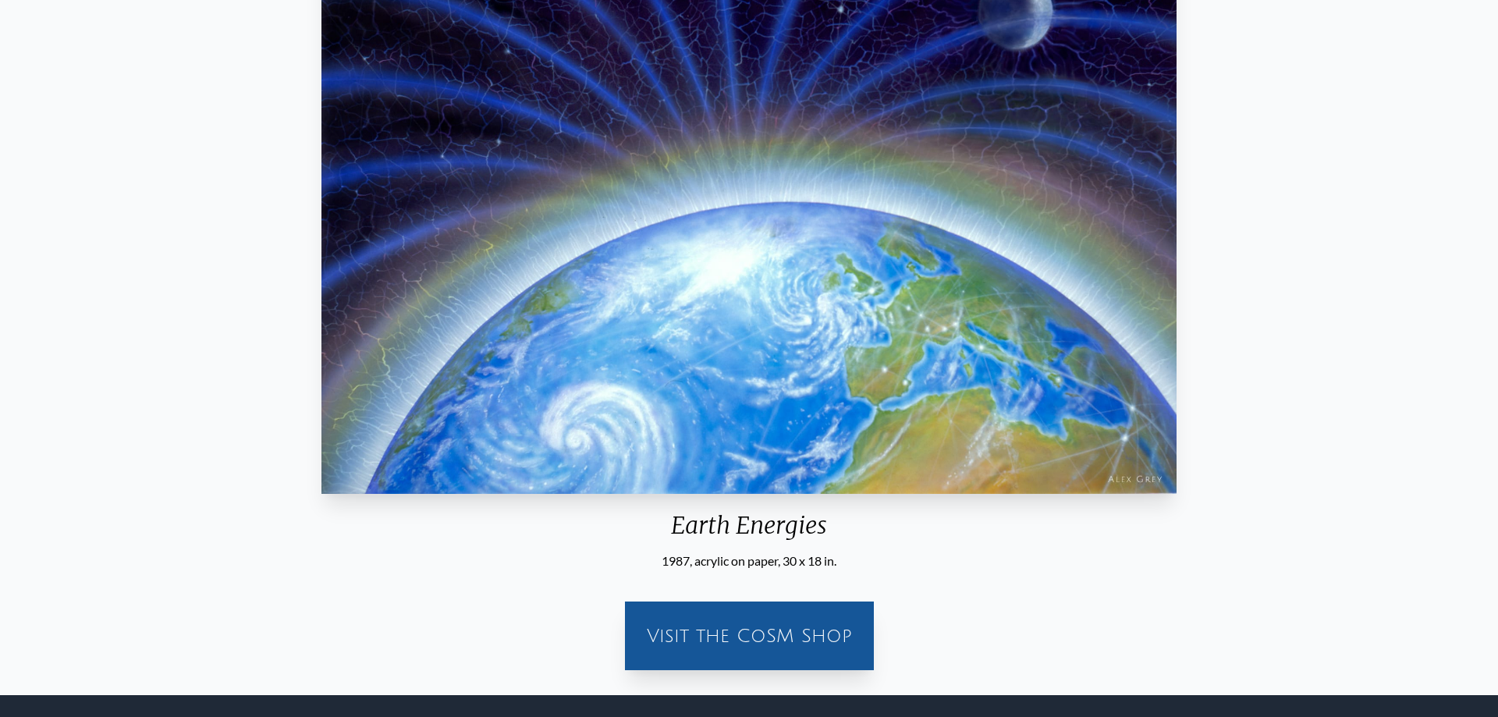
scroll to position [148, 0]
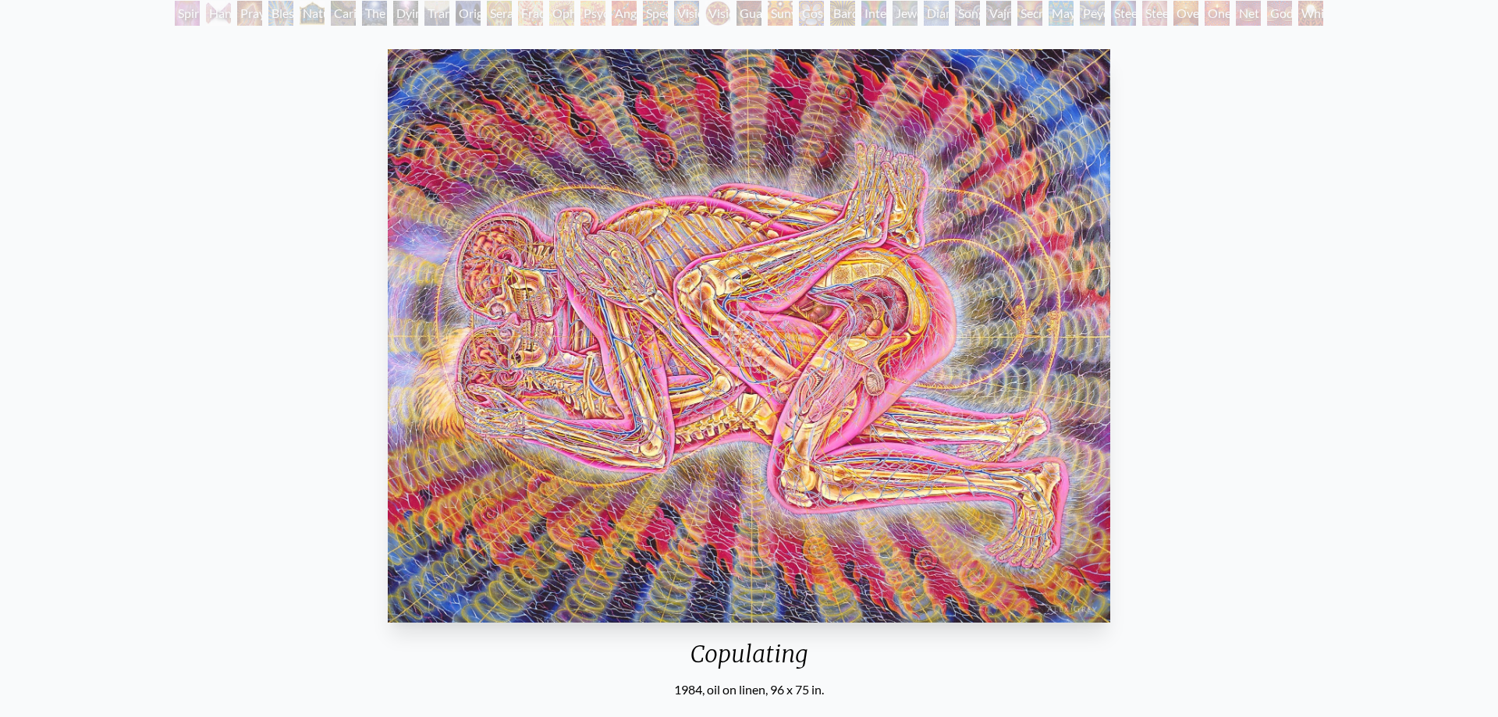
scroll to position [159, 0]
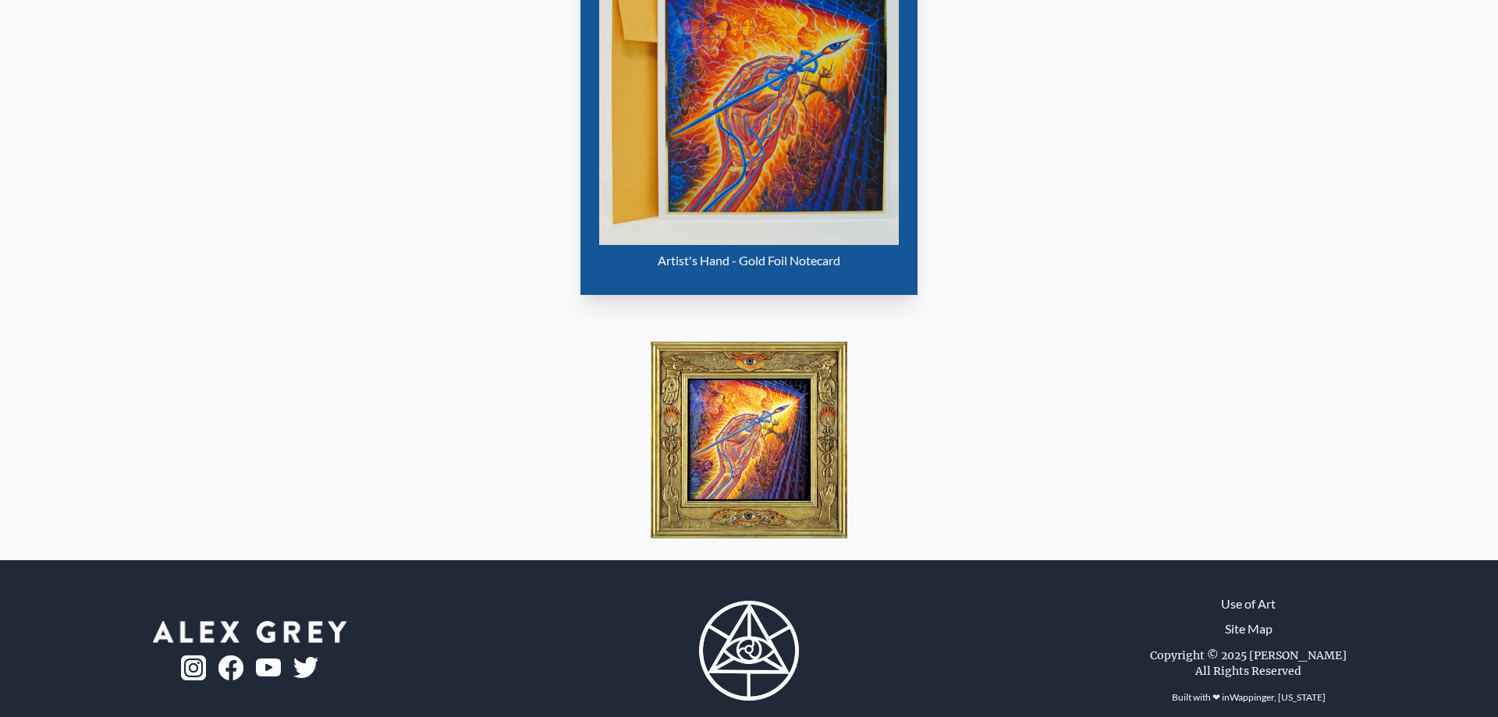
scroll to position [955, 0]
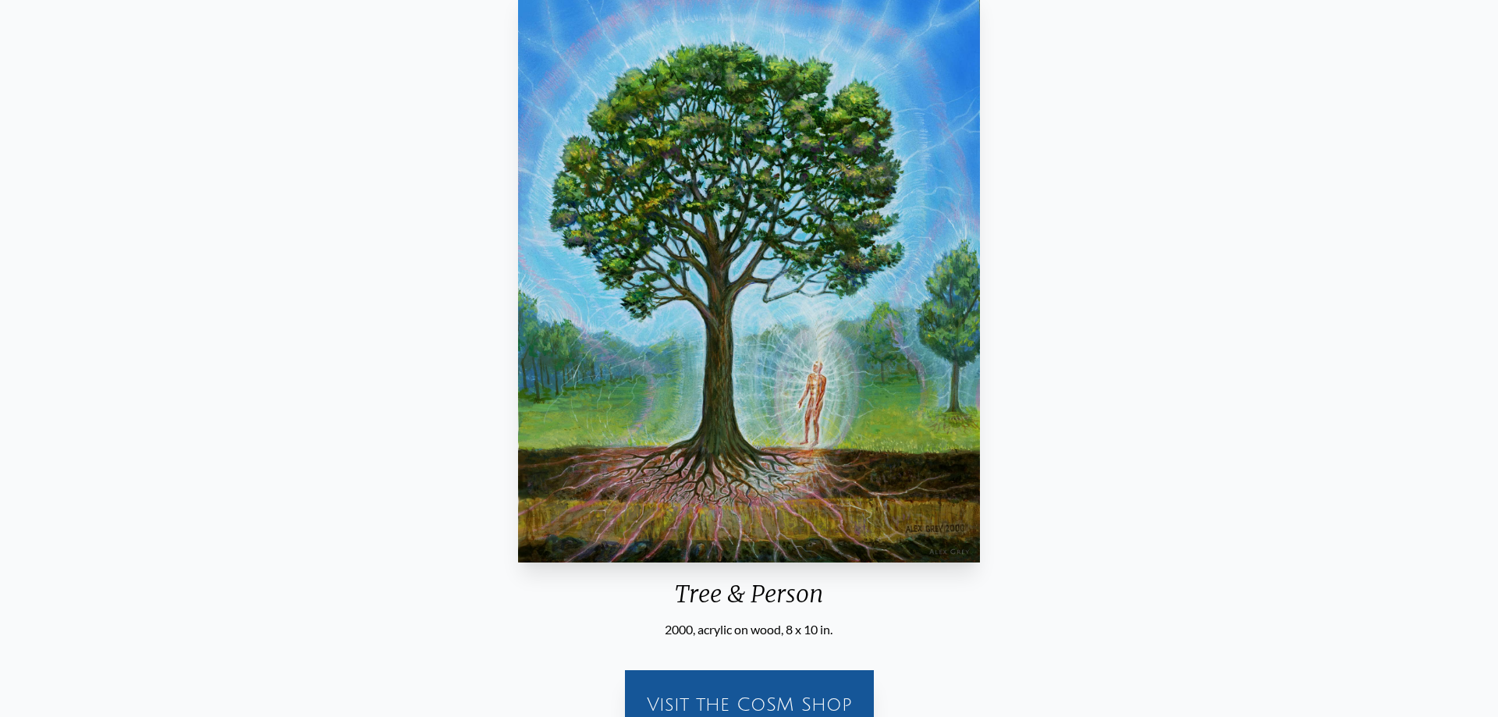
scroll to position [80, 0]
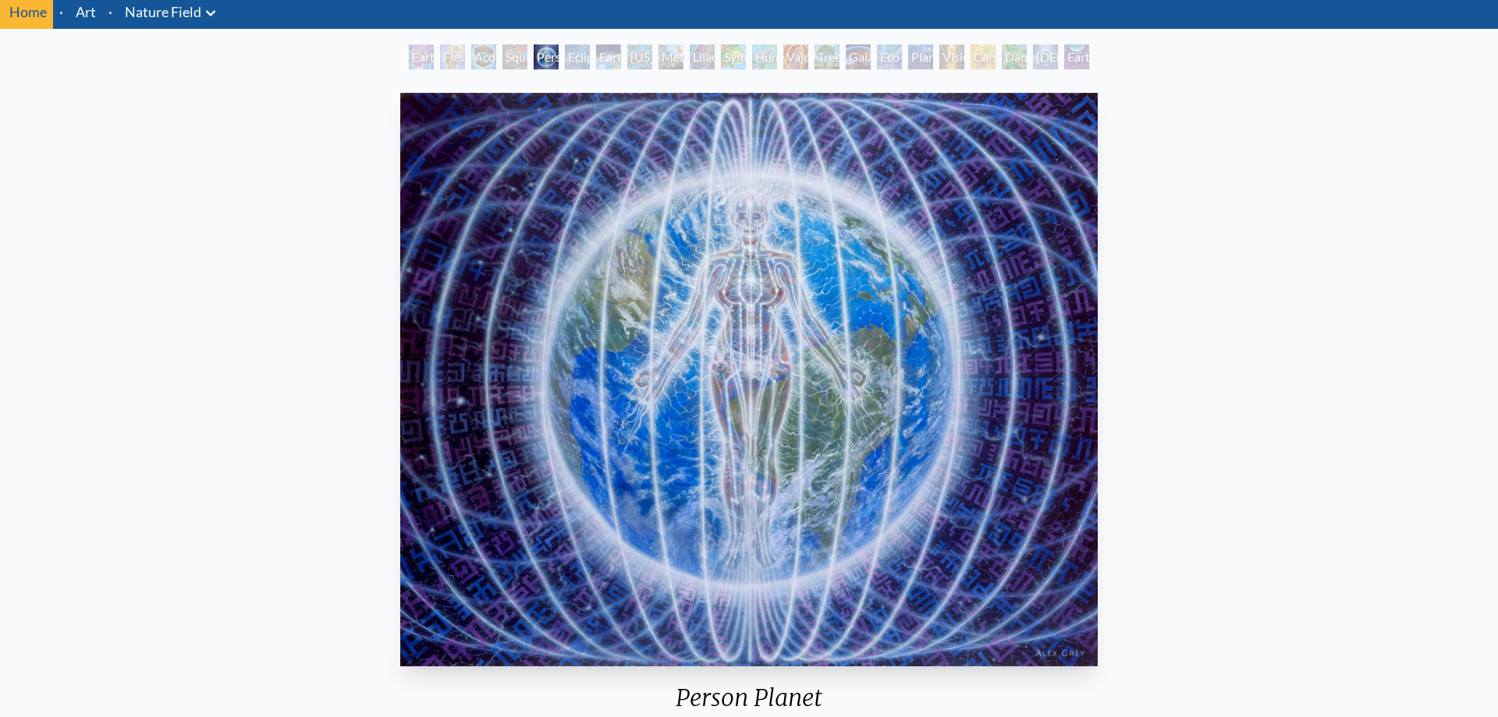
scroll to position [80, 0]
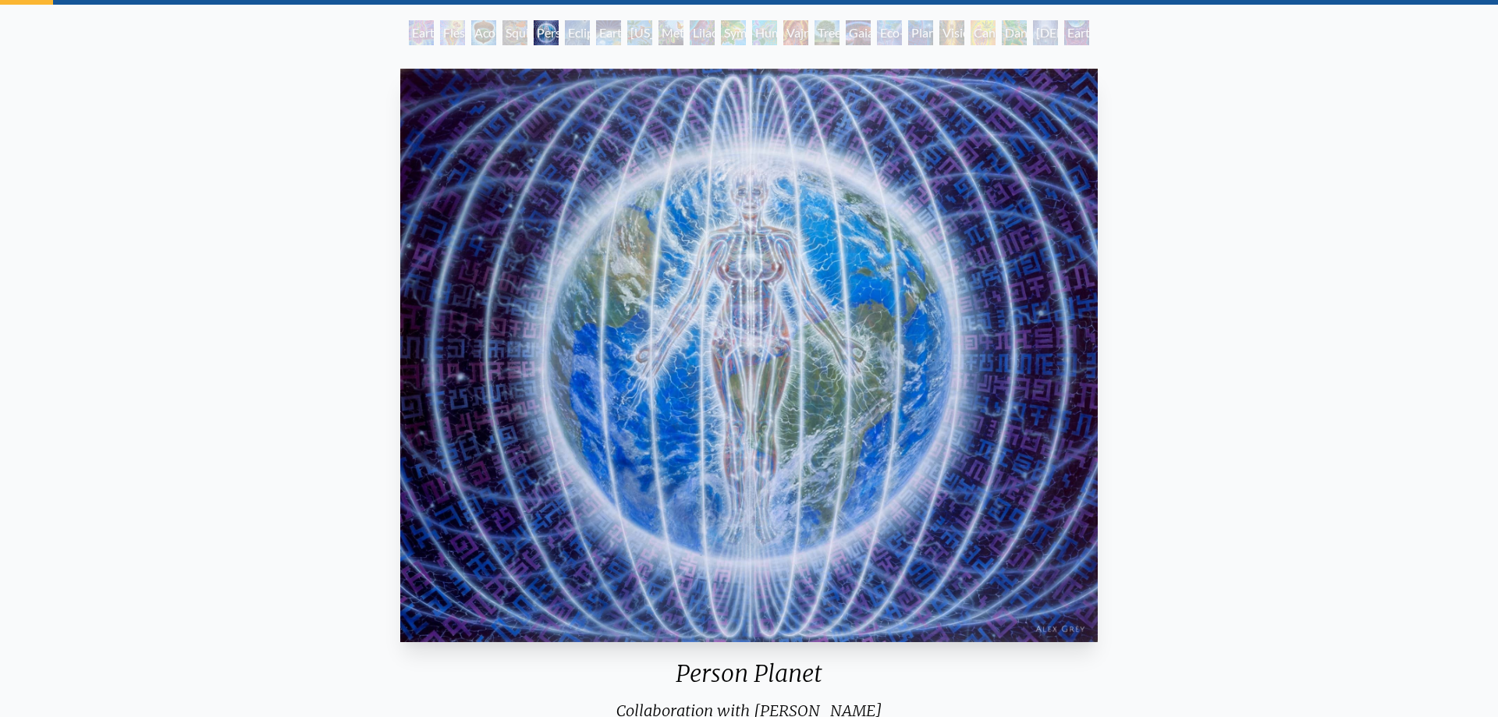
click at [1239, 259] on div "Person Planet Collaboration with [PERSON_NAME] 2000, acrylic on linen, 44 x 36 …" at bounding box center [748, 463] width 1473 height 803
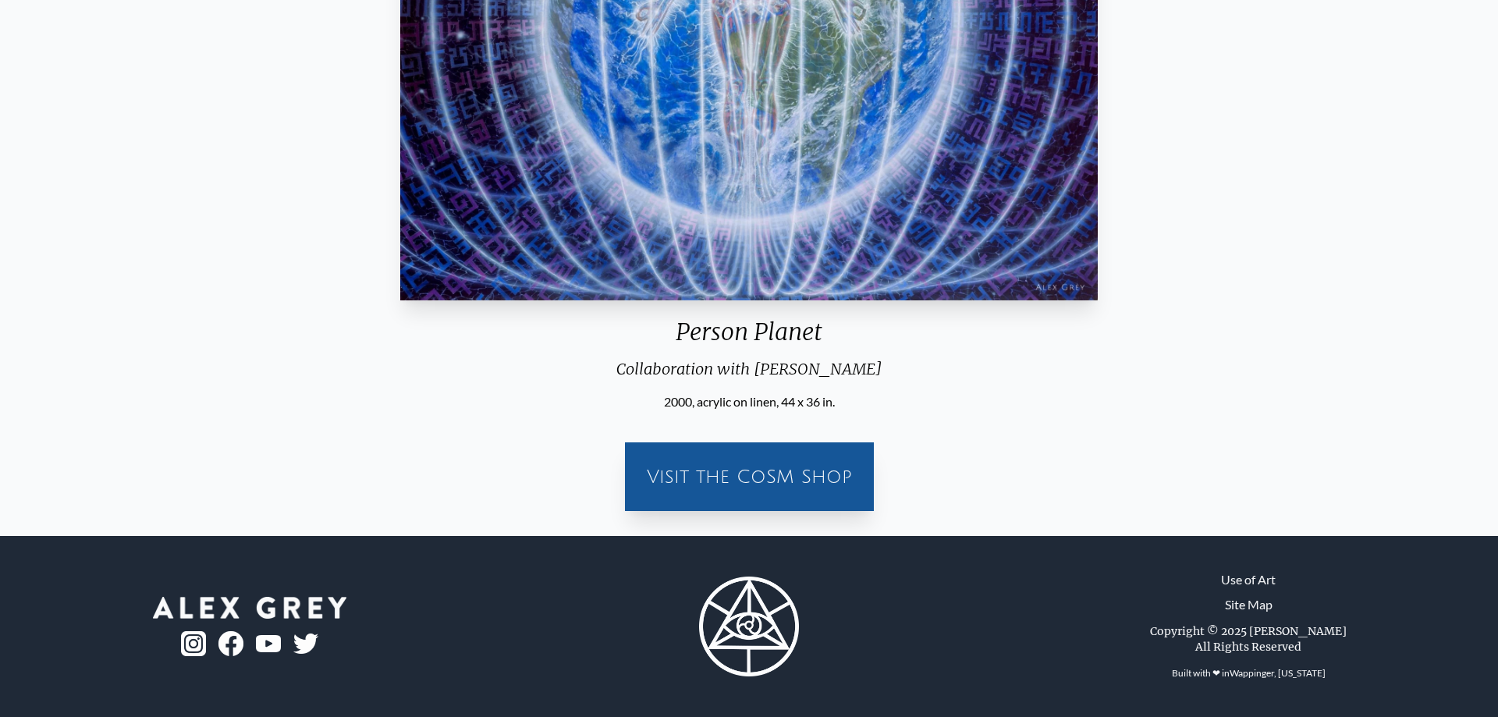
scroll to position [0, 0]
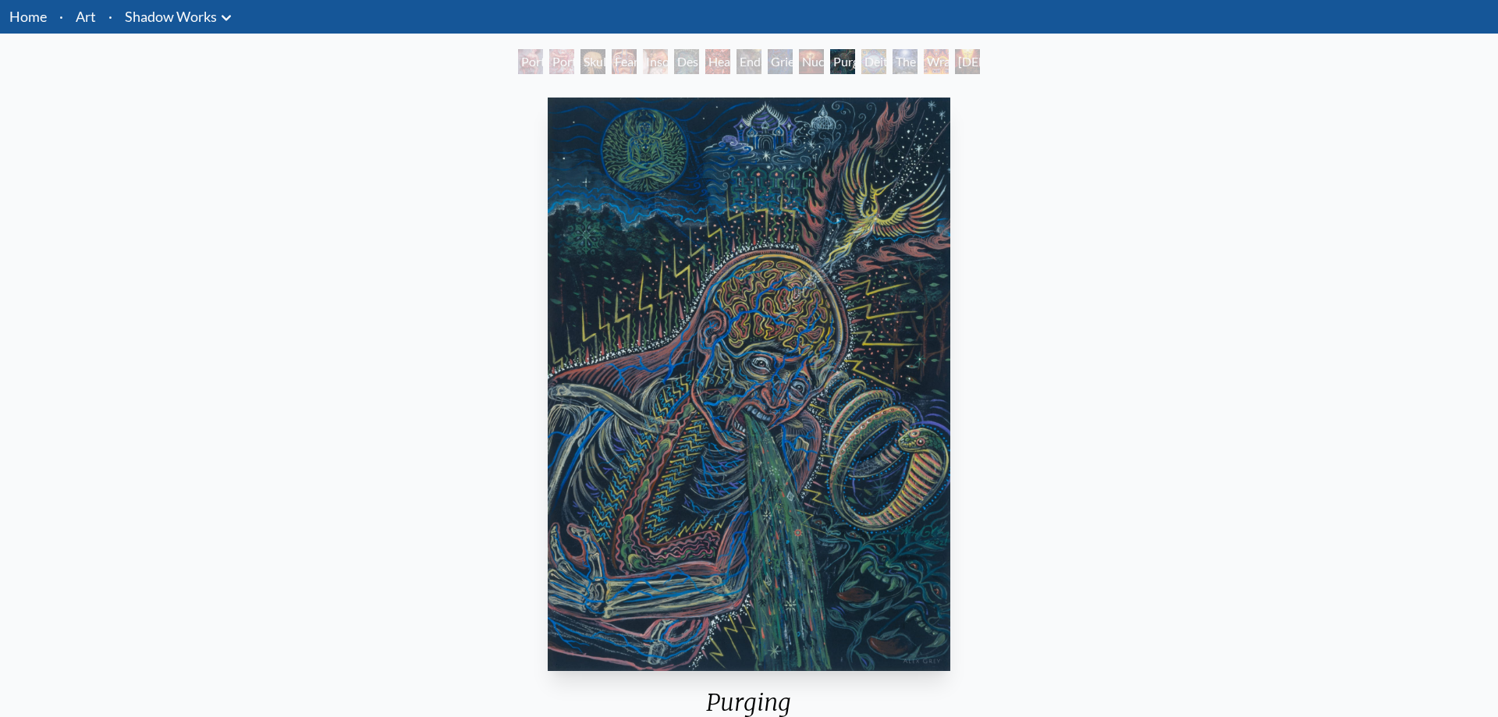
scroll to position [80, 0]
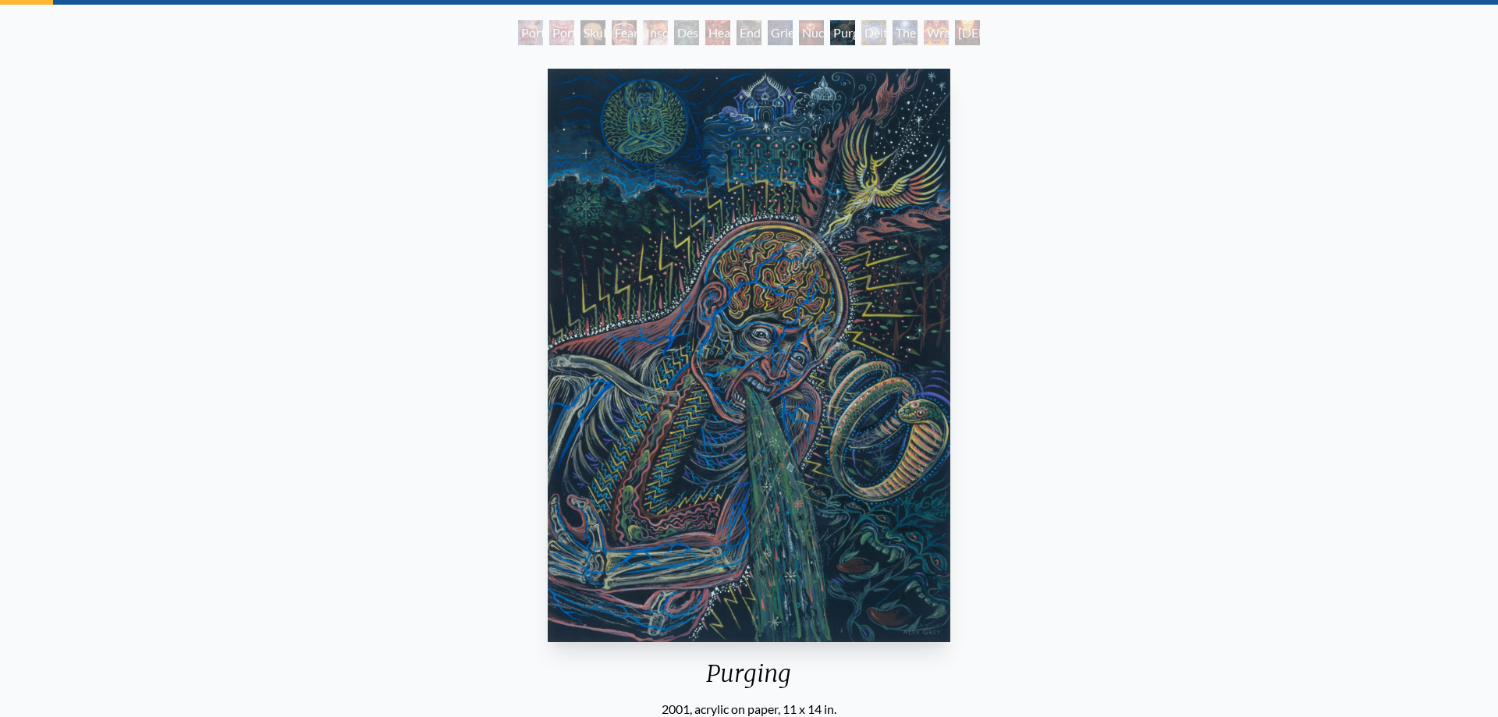
click at [789, 200] on img "11 / 15" at bounding box center [749, 356] width 402 height 574
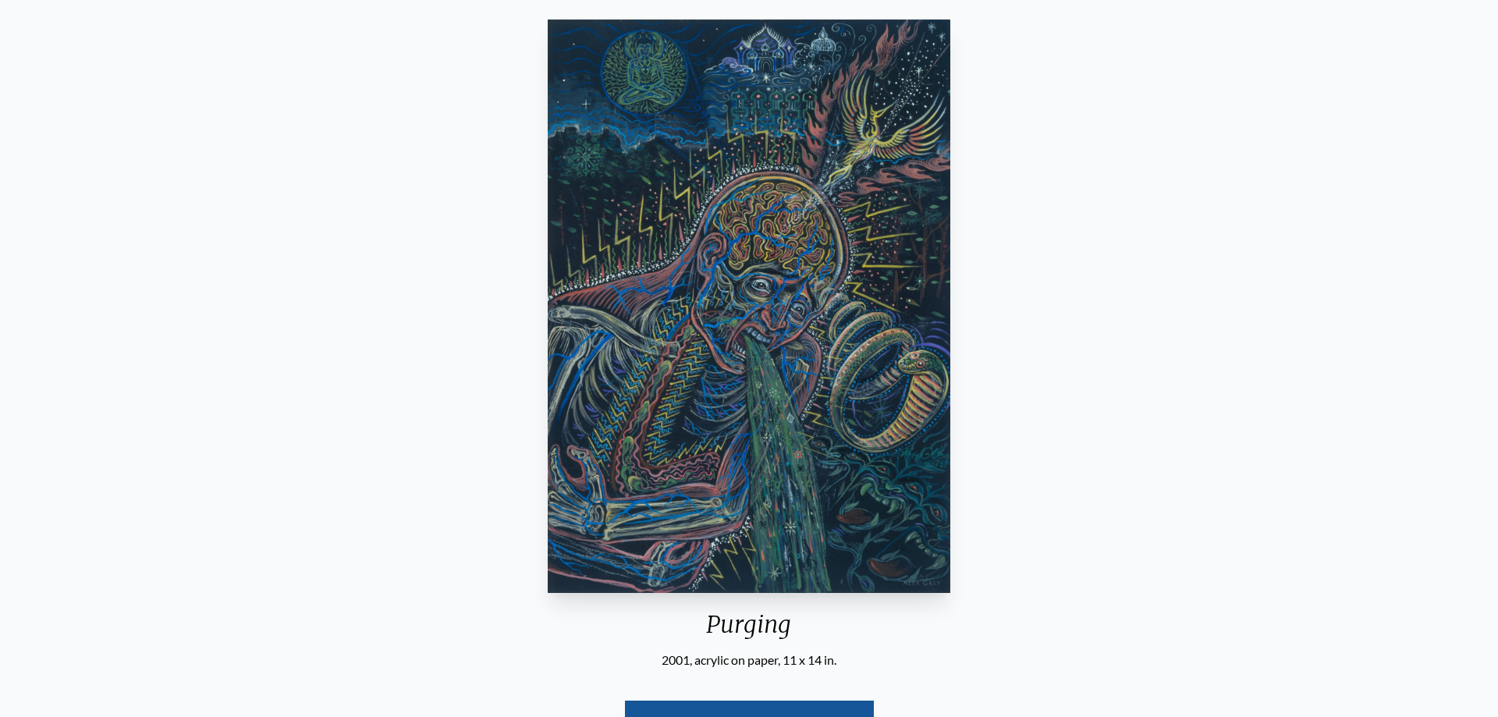
scroll to position [159, 0]
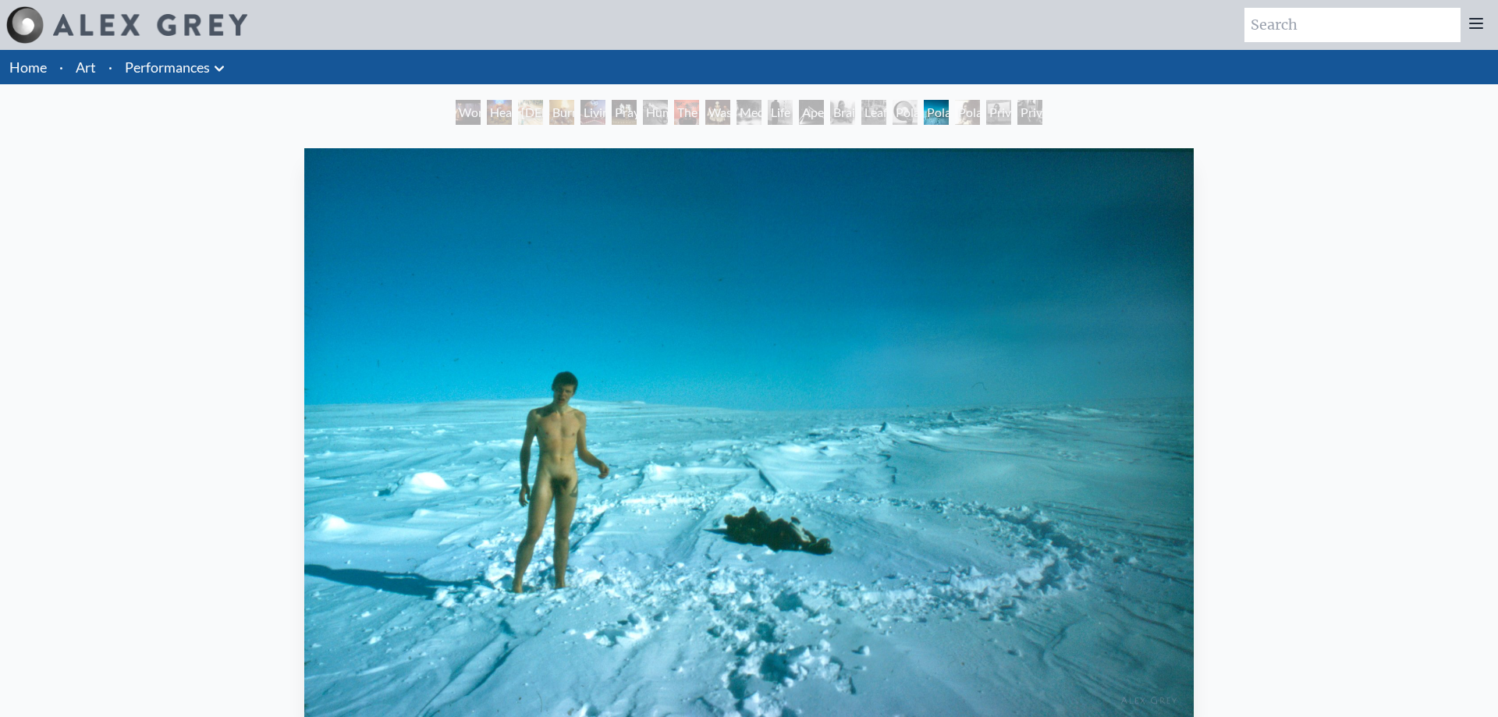
scroll to position [159, 0]
